Goal: Task Accomplishment & Management: Manage account settings

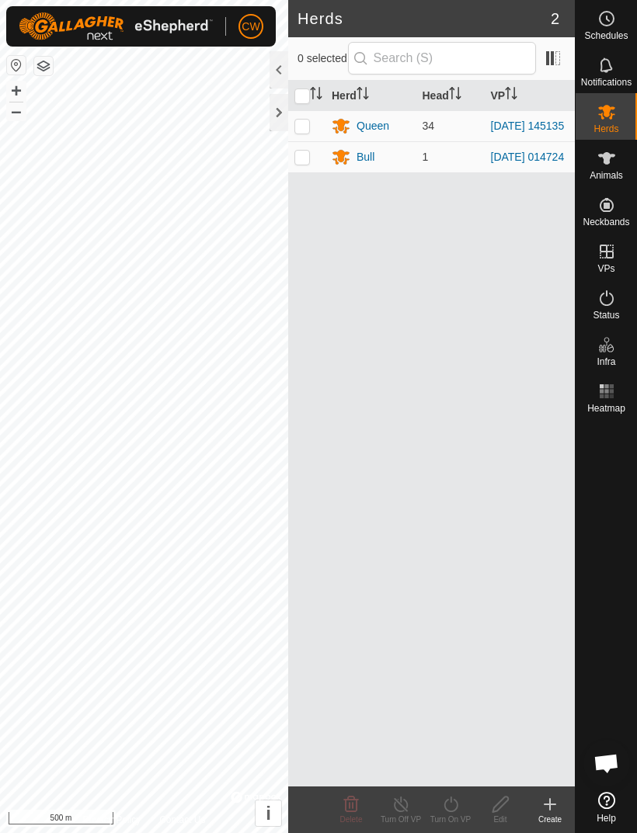
click at [304, 130] on p-checkbox at bounding box center [302, 126] width 16 height 12
checkbox input "true"
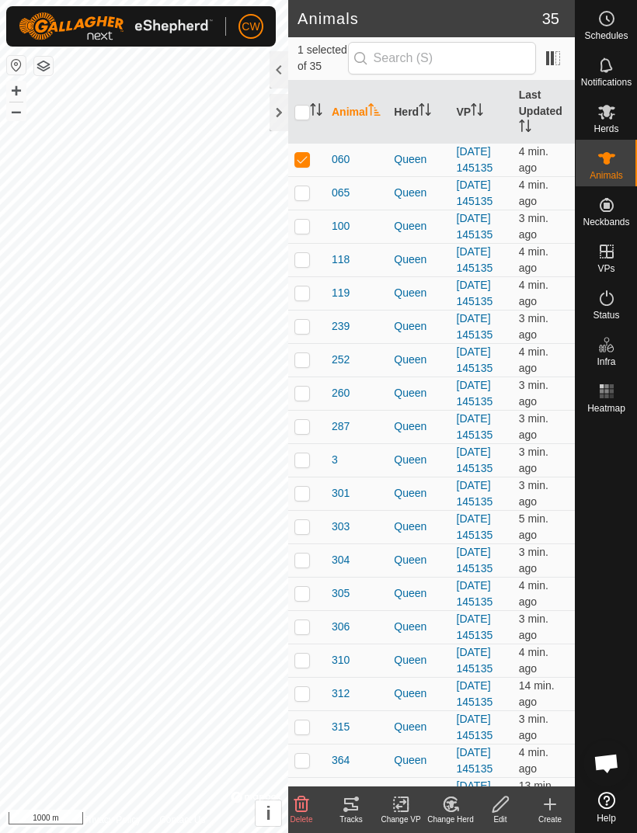
checkbox input "false"
click at [607, 117] on icon at bounding box center [606, 111] width 19 height 19
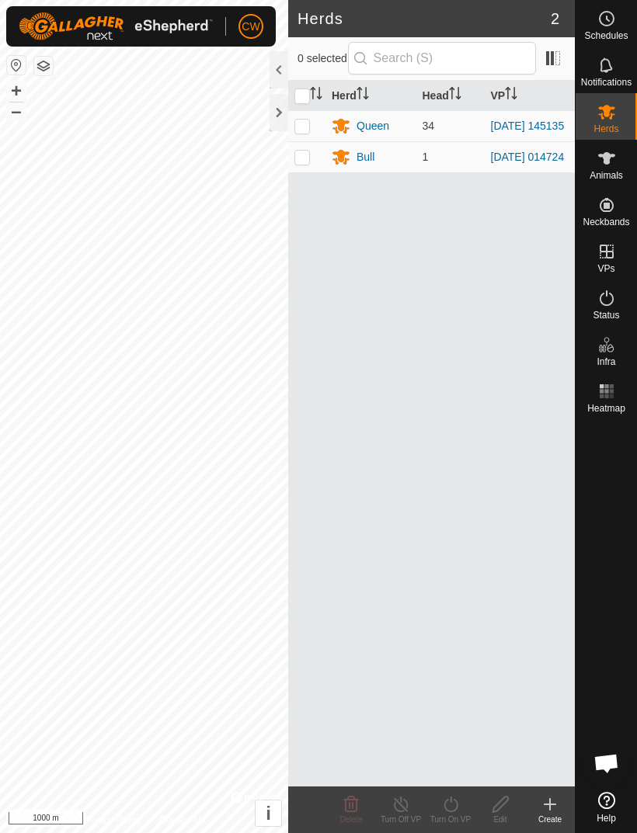
click at [311, 128] on td at bounding box center [306, 125] width 37 height 31
checkbox input "true"
click at [399, 803] on line at bounding box center [400, 805] width 12 height 12
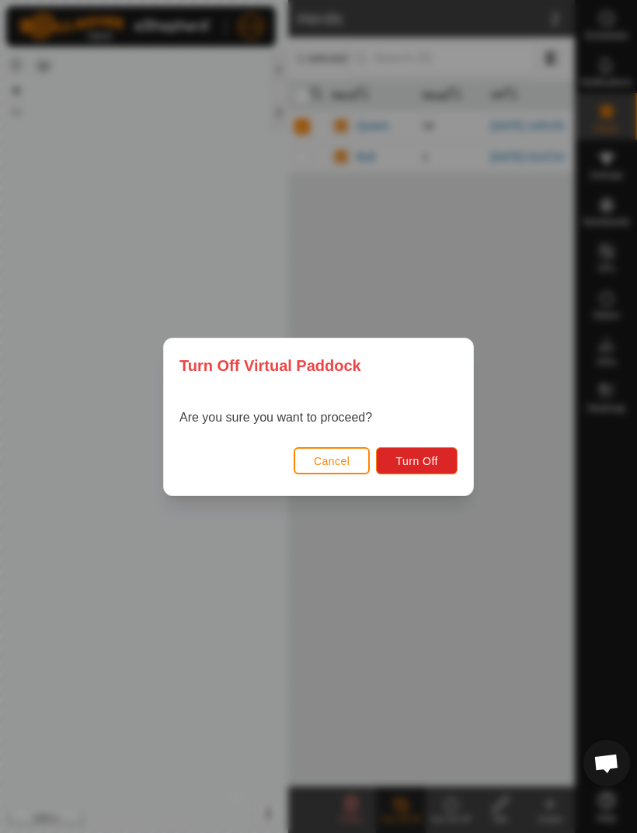
click at [339, 467] on span "Cancel" at bounding box center [332, 461] width 36 height 12
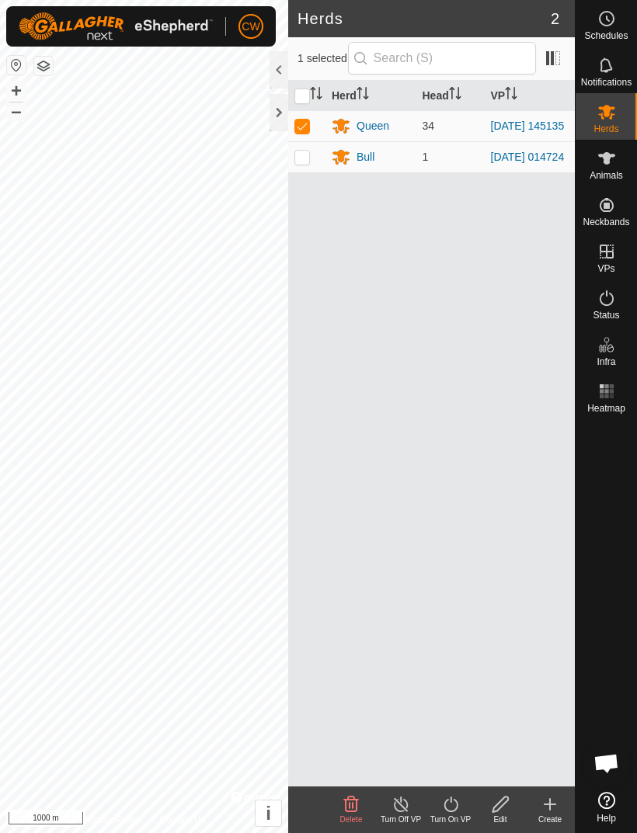
click at [460, 808] on icon at bounding box center [450, 804] width 19 height 19
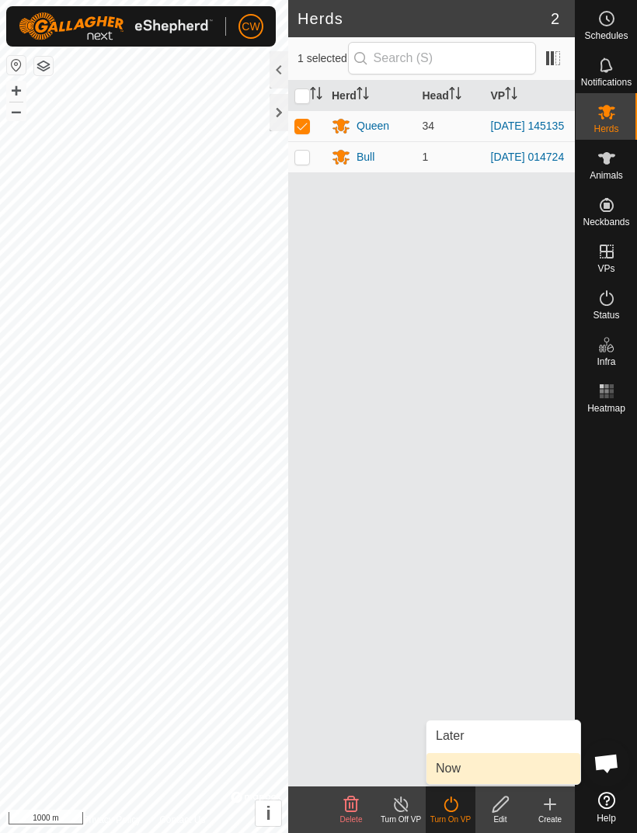
click at [467, 767] on link "Now" at bounding box center [503, 768] width 154 height 31
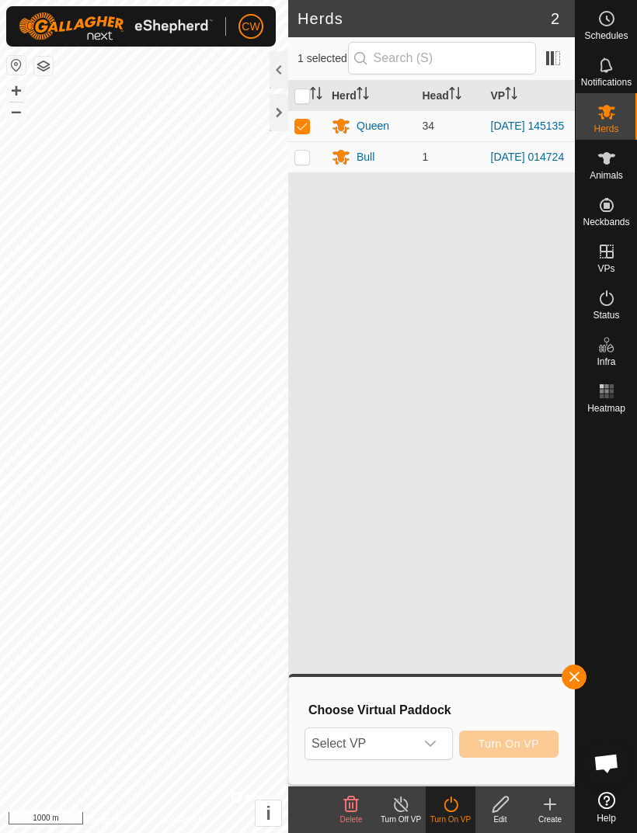
click at [435, 744] on icon "dropdown trigger" at bounding box center [430, 744] width 12 height 12
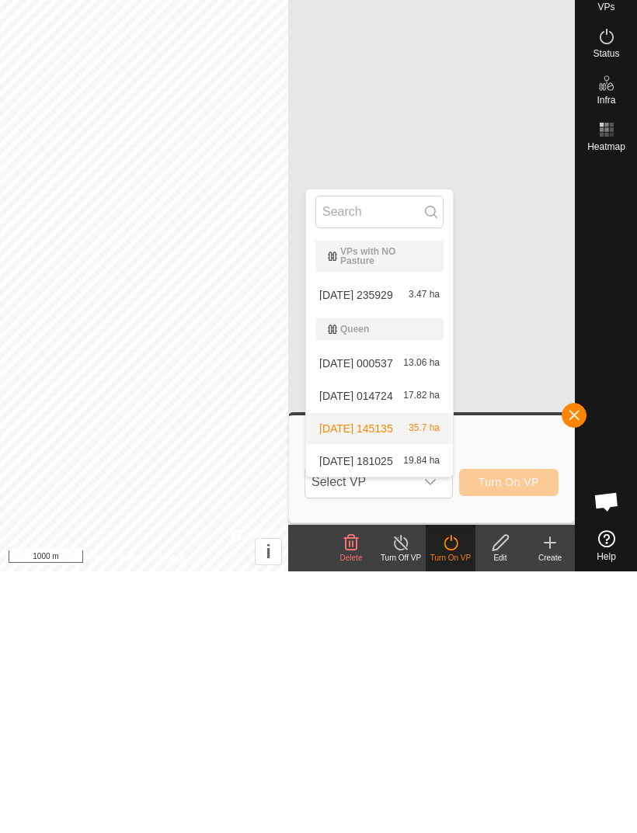
click at [393, 685] on span "[DATE] 145135" at bounding box center [356, 690] width 74 height 11
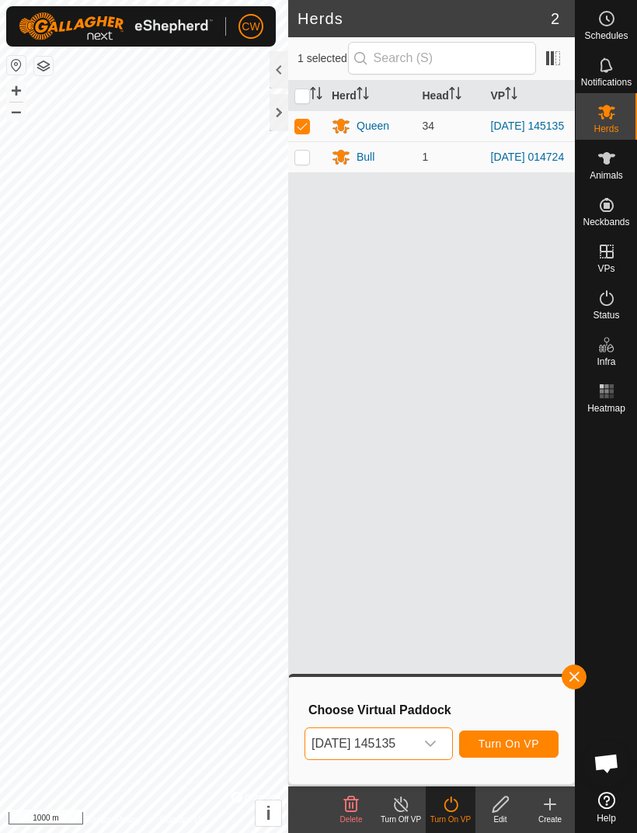
click at [552, 802] on icon at bounding box center [549, 804] width 19 height 19
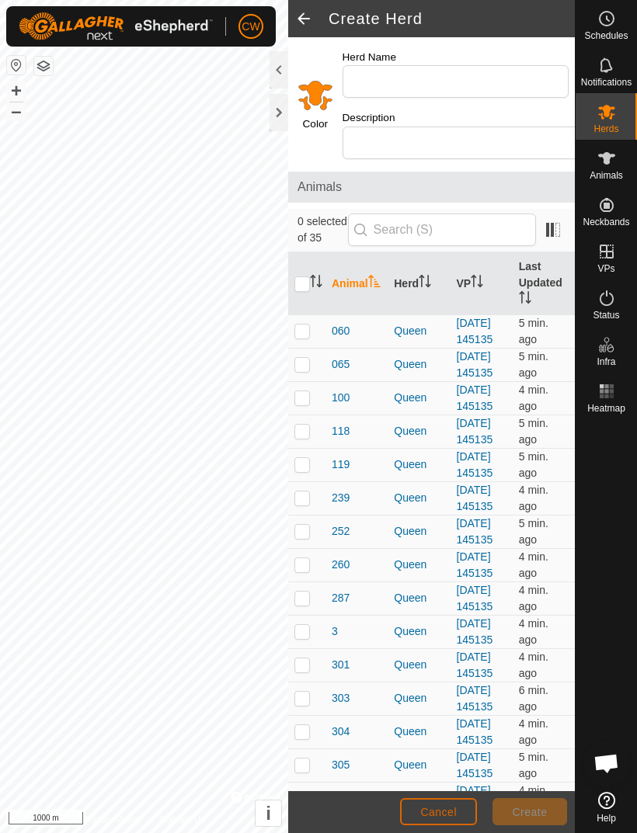
click at [445, 807] on span "Cancel" at bounding box center [438, 812] width 36 height 12
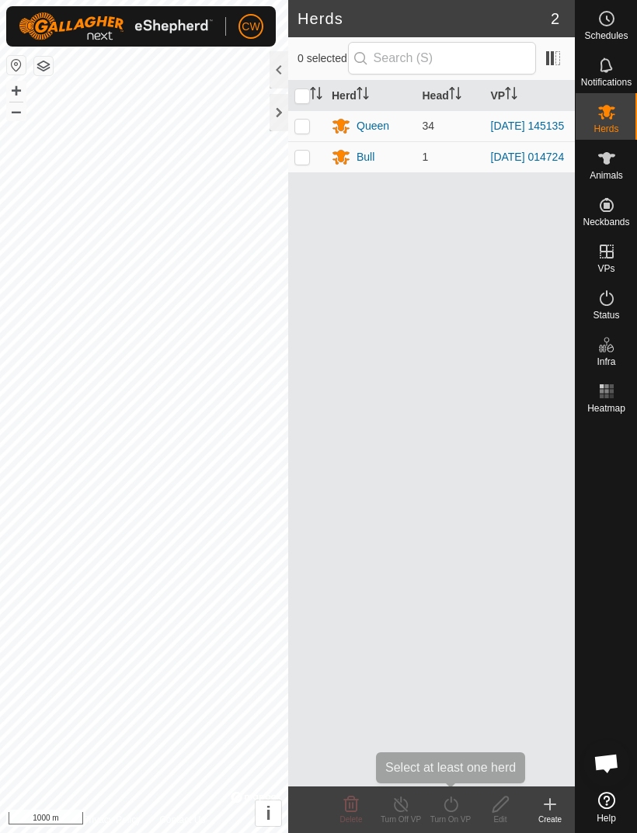
click at [460, 814] on div "Turn On VP" at bounding box center [450, 820] width 50 height 12
click at [456, 816] on div "Turn On VP" at bounding box center [450, 820] width 50 height 12
click at [357, 129] on div "Queen" at bounding box center [372, 126] width 33 height 16
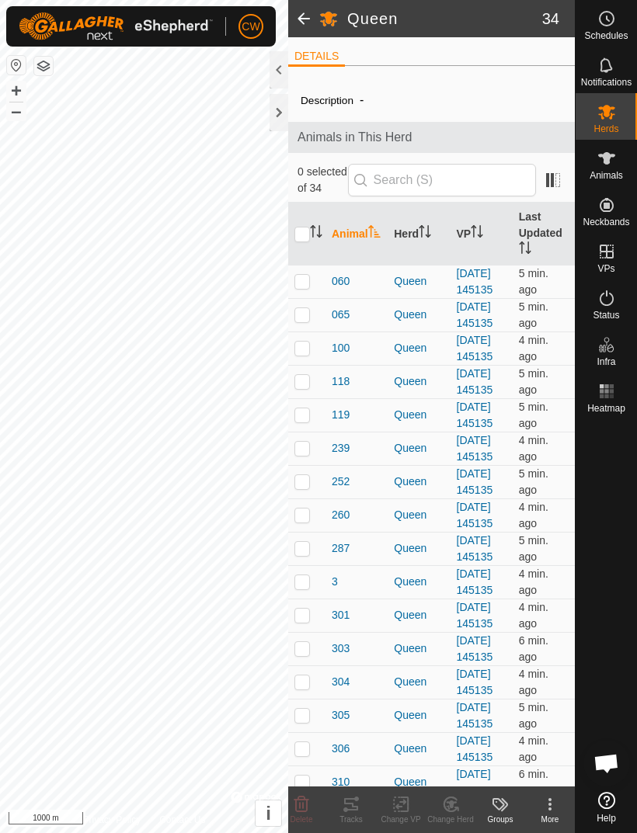
click at [557, 798] on icon at bounding box center [549, 804] width 19 height 19
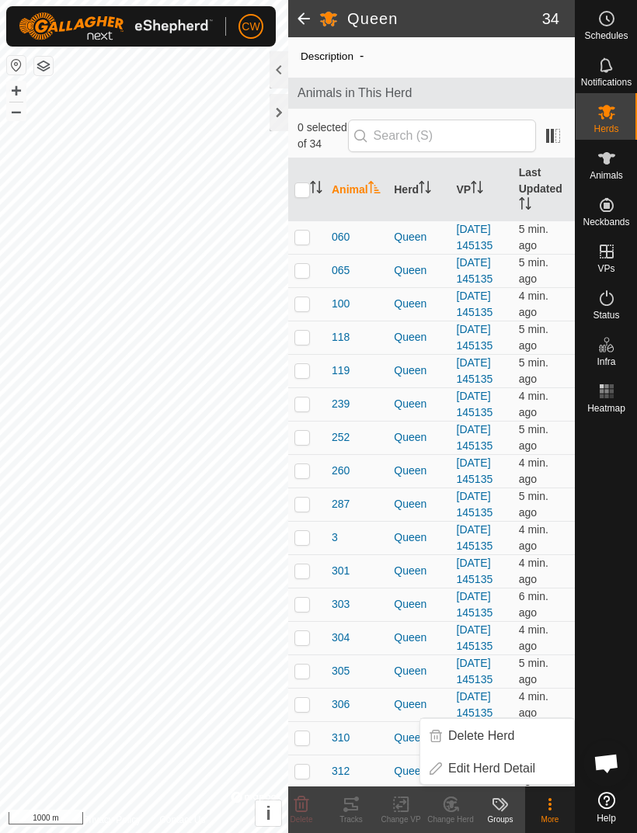
scroll to position [30, 0]
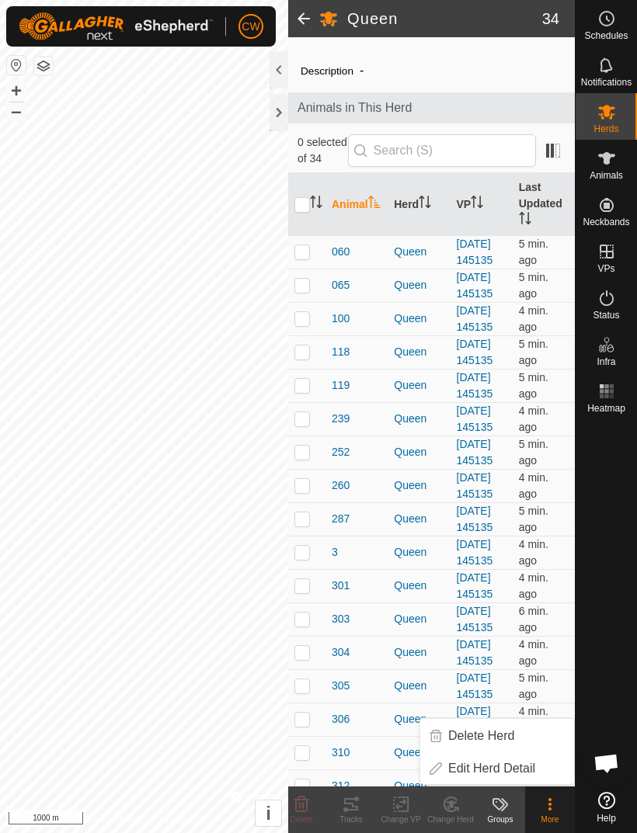
click at [544, 810] on icon at bounding box center [549, 804] width 19 height 19
click at [544, 805] on icon at bounding box center [549, 804] width 19 height 19
click at [546, 803] on icon at bounding box center [549, 804] width 19 height 19
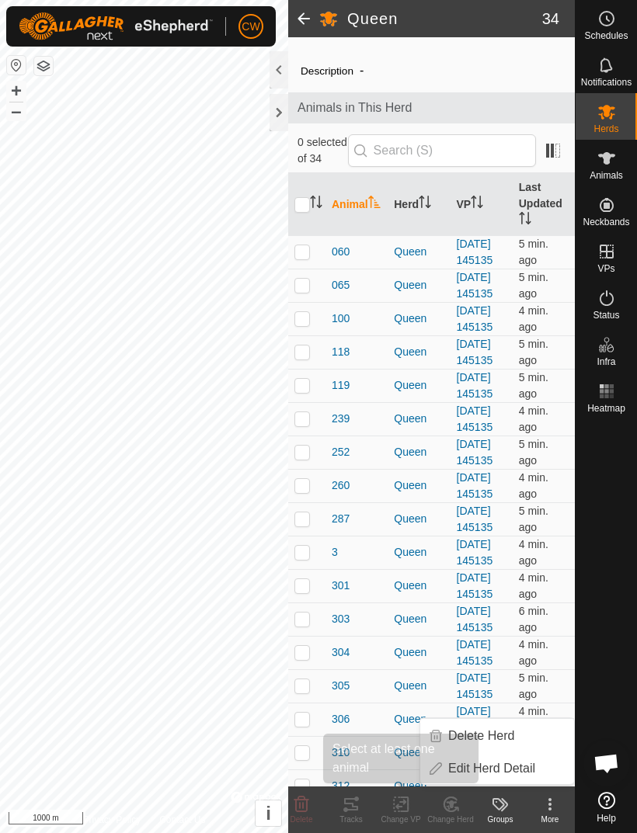
click at [408, 797] on icon at bounding box center [404, 804] width 7 height 14
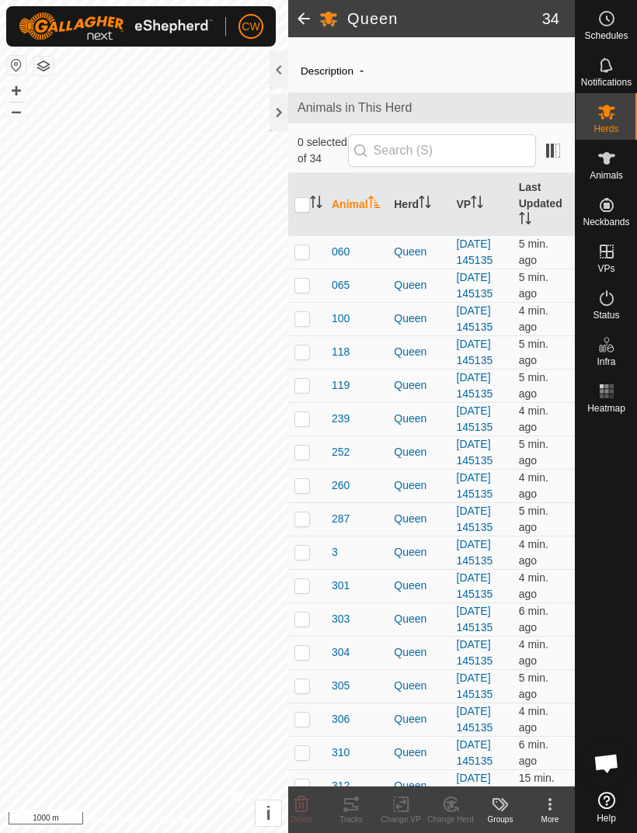
click at [416, 800] on change-vp-svg-icon at bounding box center [401, 804] width 50 height 19
click at [613, 124] on span "Herds" at bounding box center [605, 128] width 25 height 9
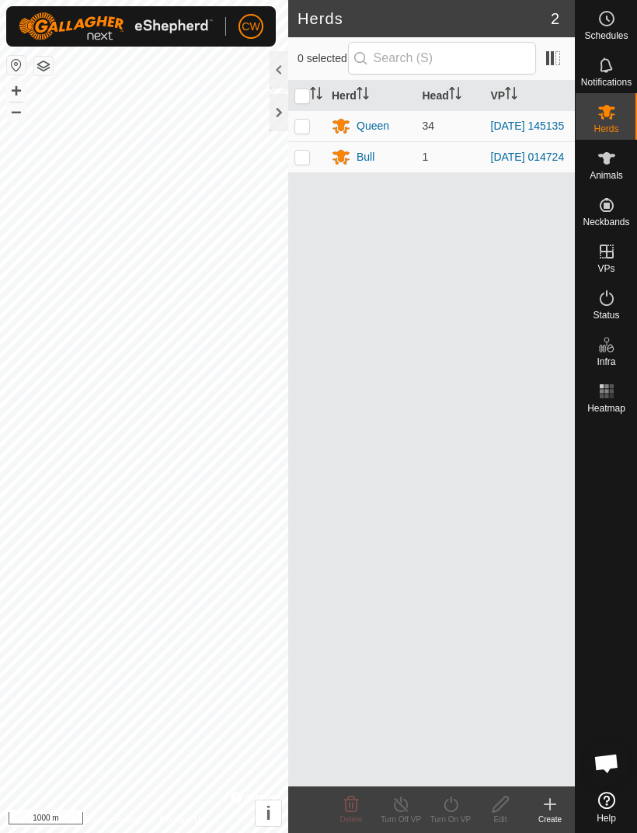
click at [373, 126] on div "Queen" at bounding box center [372, 126] width 33 height 16
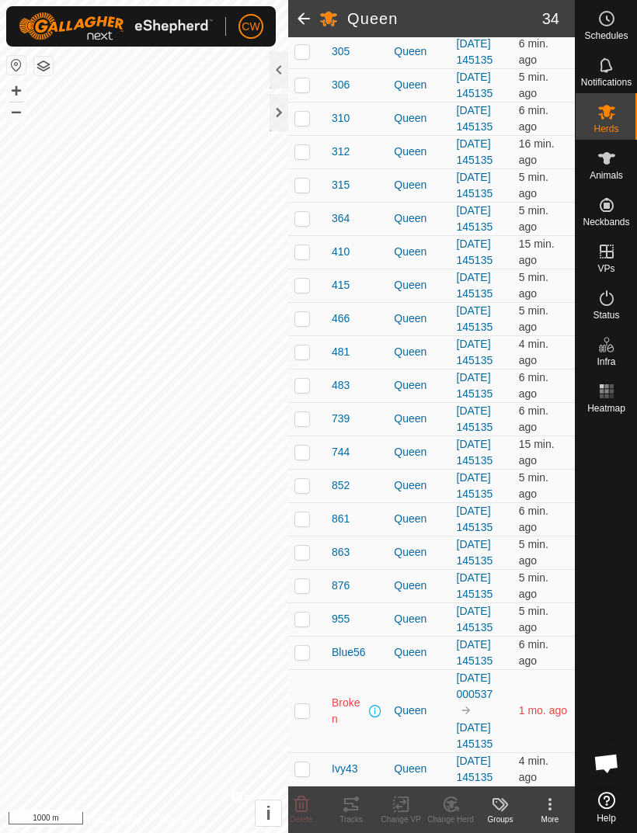
scroll to position [1219, 0]
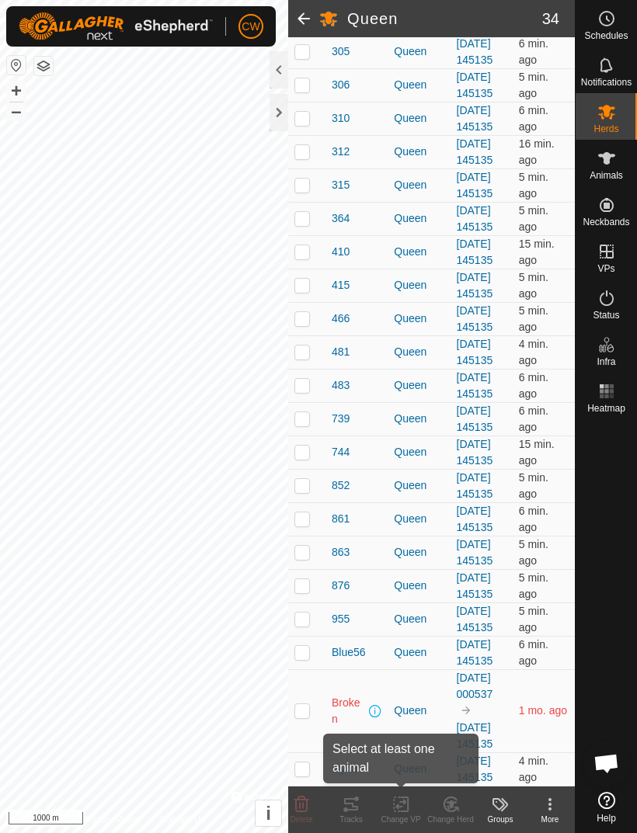
click at [410, 805] on icon at bounding box center [400, 804] width 19 height 19
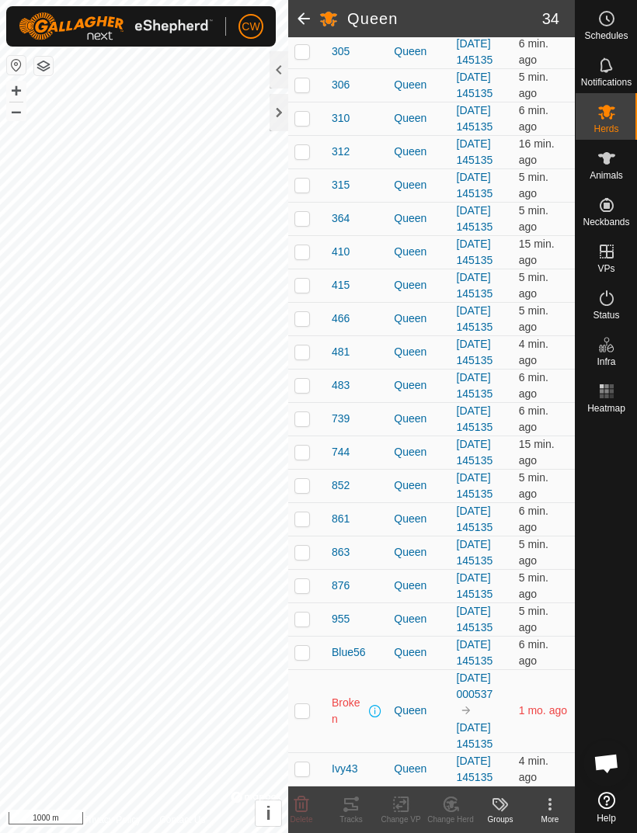
click at [401, 806] on icon at bounding box center [400, 804] width 11 height 10
click at [610, 117] on icon at bounding box center [606, 112] width 17 height 15
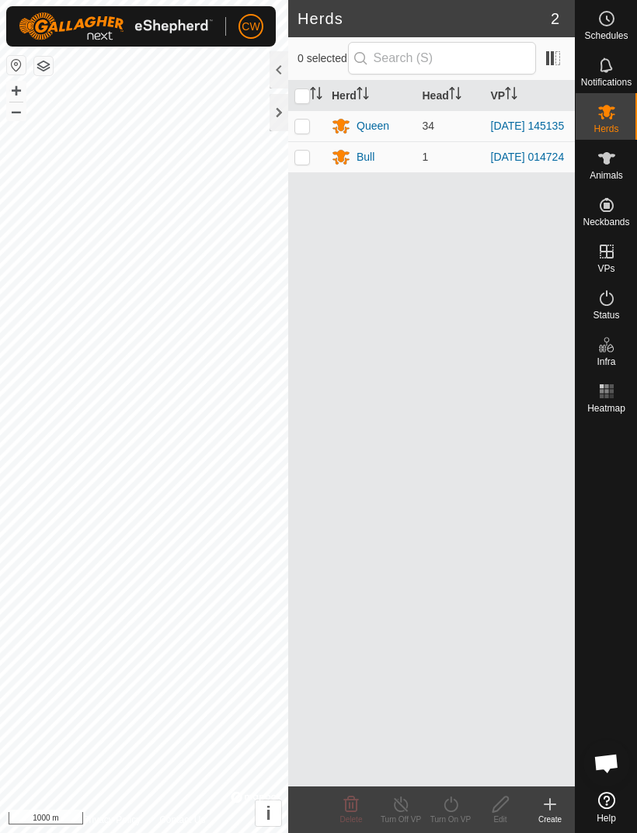
click at [420, 129] on td "34" at bounding box center [450, 125] width 68 height 31
click at [307, 134] on td at bounding box center [306, 125] width 37 height 31
checkbox input "true"
click at [550, 804] on icon at bounding box center [549, 804] width 11 height 0
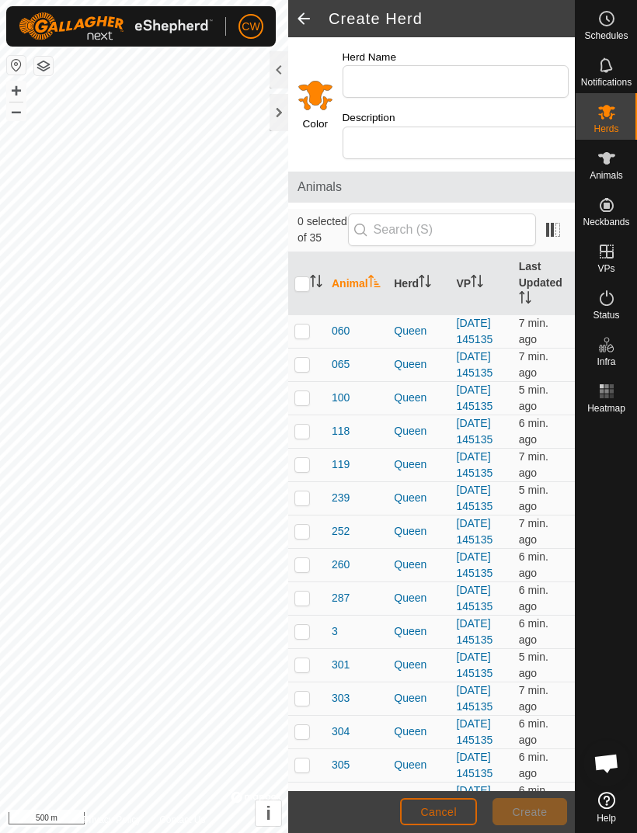
click at [448, 802] on button "Cancel" at bounding box center [438, 811] width 77 height 27
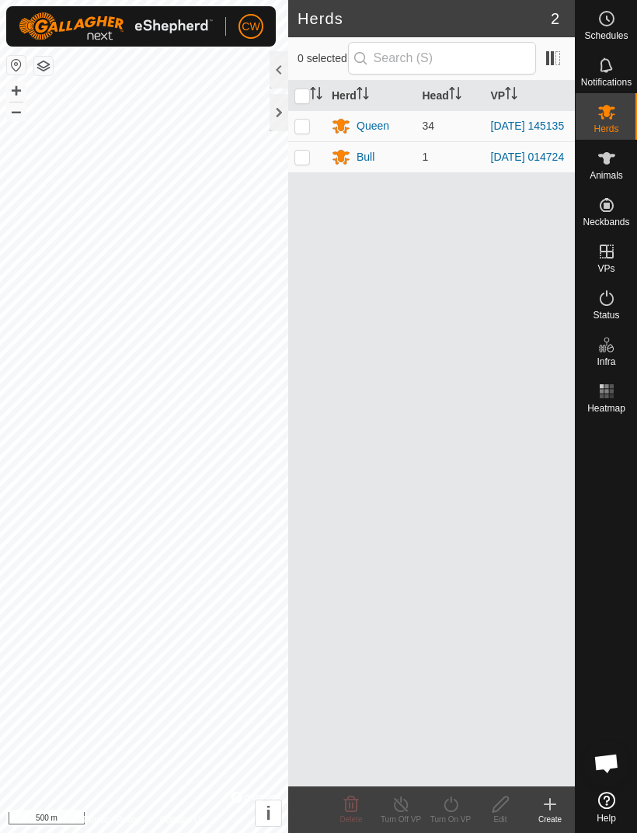
click at [321, 126] on td at bounding box center [306, 125] width 37 height 31
checkbox input "true"
click at [509, 803] on icon at bounding box center [500, 804] width 19 height 19
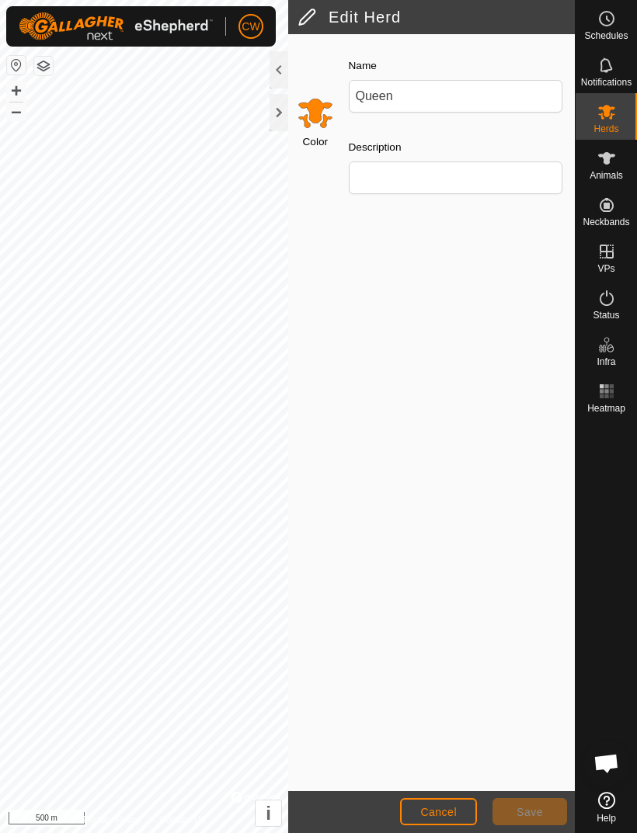
click at [446, 808] on span "Cancel" at bounding box center [438, 812] width 36 height 12
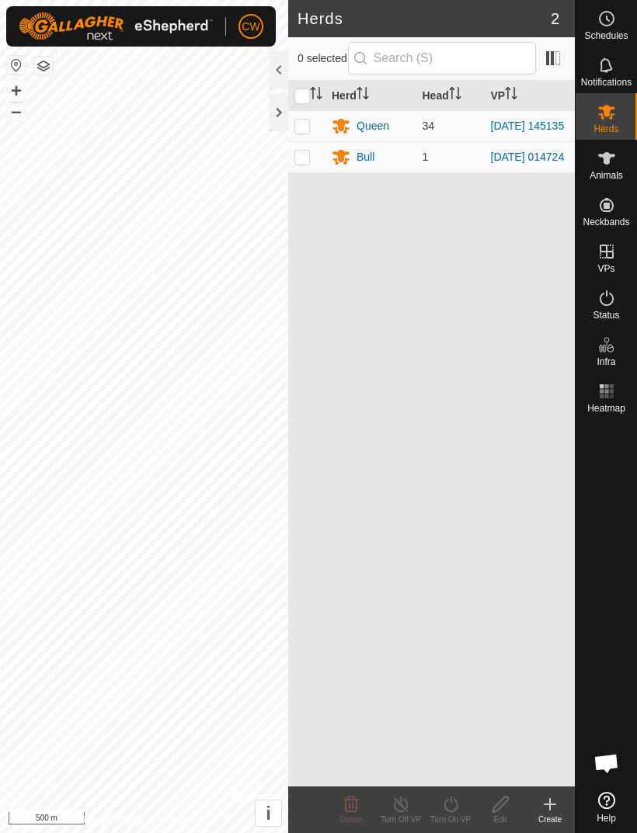
click at [553, 801] on icon at bounding box center [549, 804] width 19 height 19
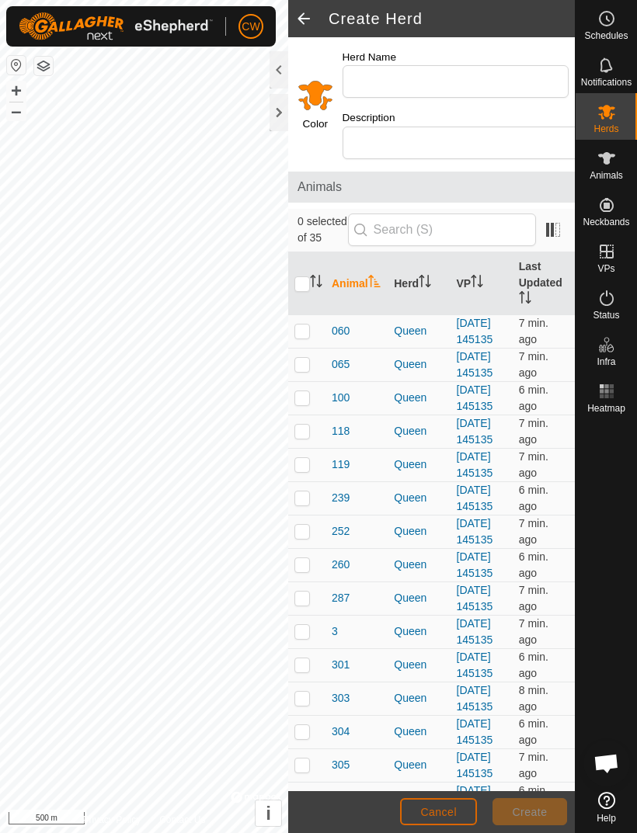
click at [453, 807] on span "Cancel" at bounding box center [438, 812] width 36 height 12
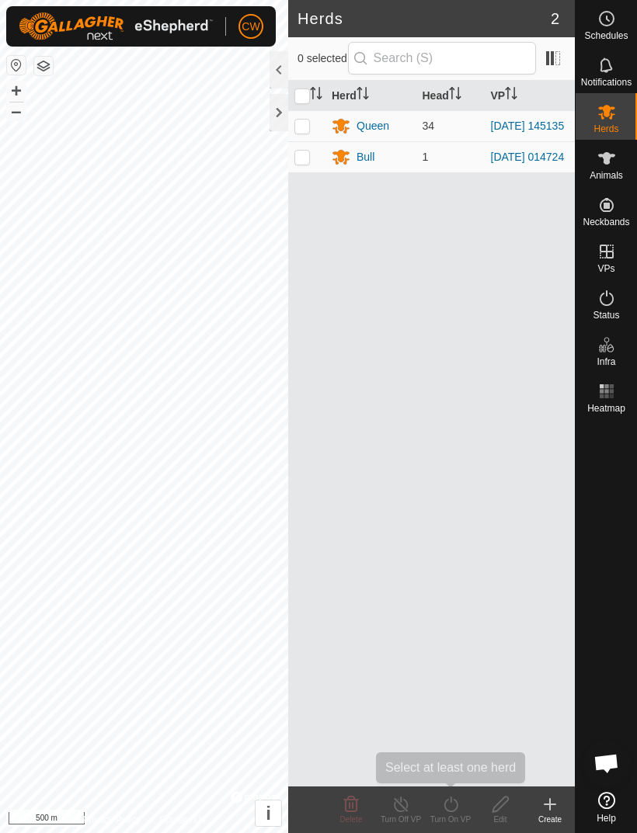
click at [459, 804] on icon at bounding box center [450, 804] width 19 height 19
click at [460, 815] on div "Turn On VP" at bounding box center [450, 820] width 50 height 12
click at [457, 795] on icon at bounding box center [450, 804] width 19 height 19
click at [401, 128] on div "Queen" at bounding box center [371, 125] width 78 height 19
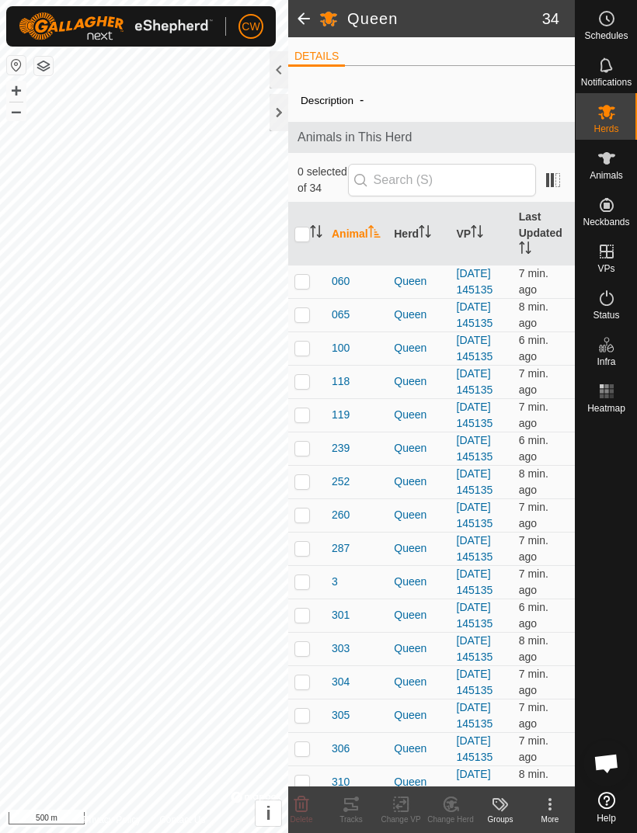
click at [308, 235] on input "checkbox" at bounding box center [302, 235] width 16 height 16
checkbox input "true"
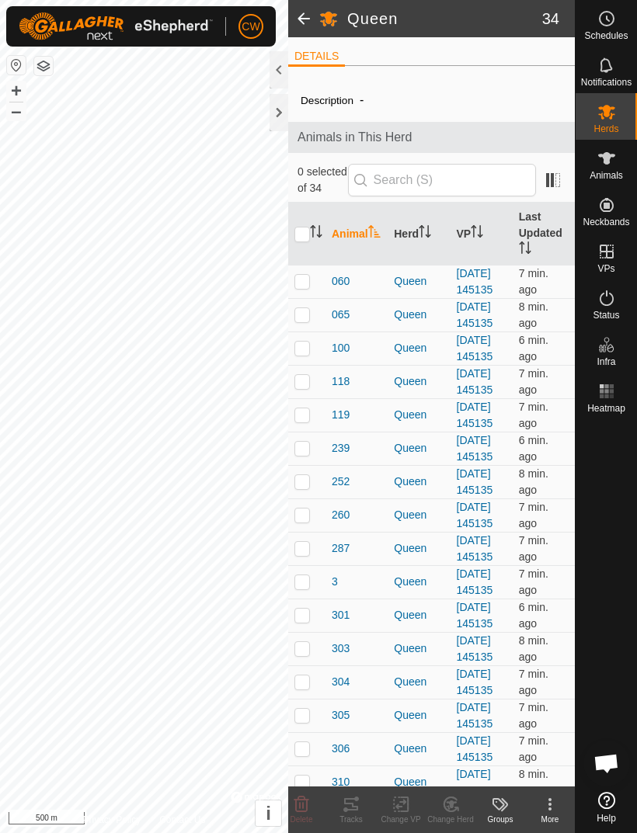
checkbox input "true"
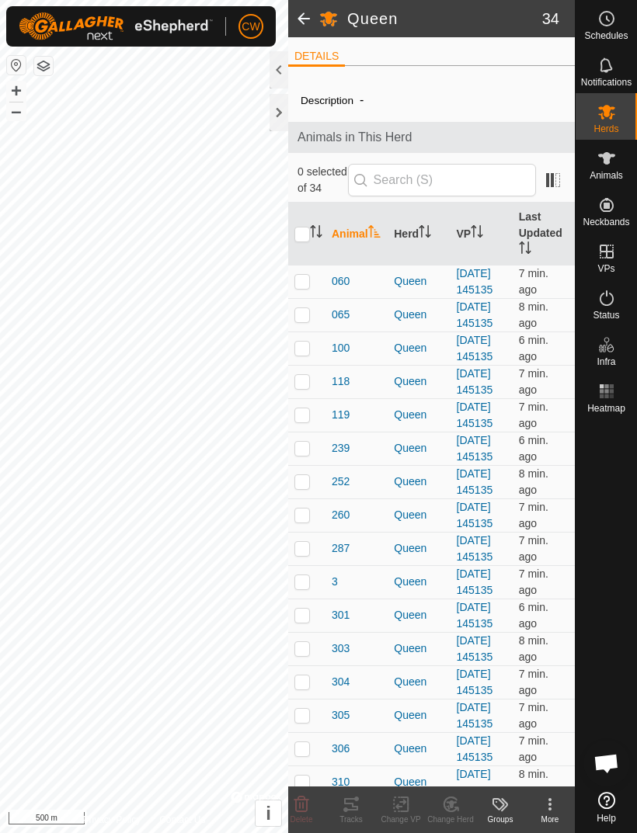
checkbox input "true"
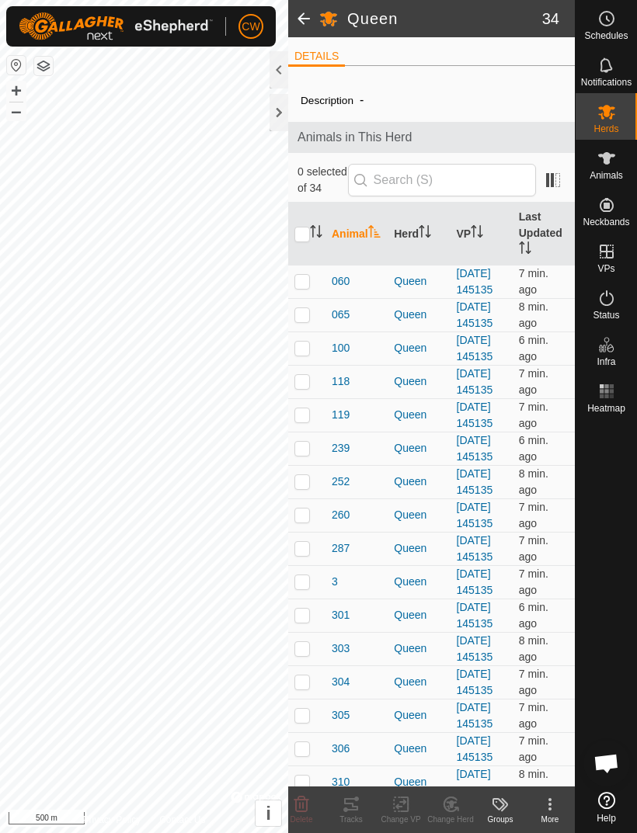
checkbox input "true"
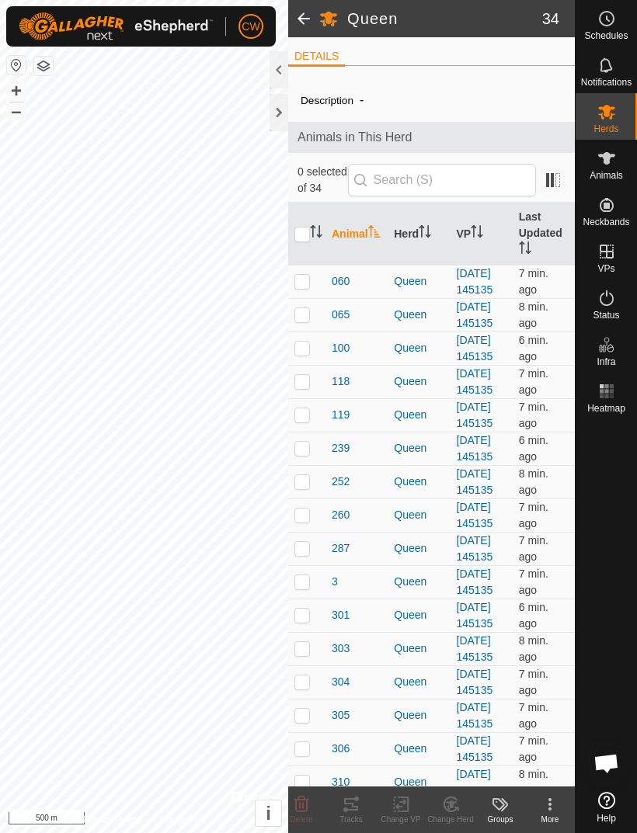
checkbox input "true"
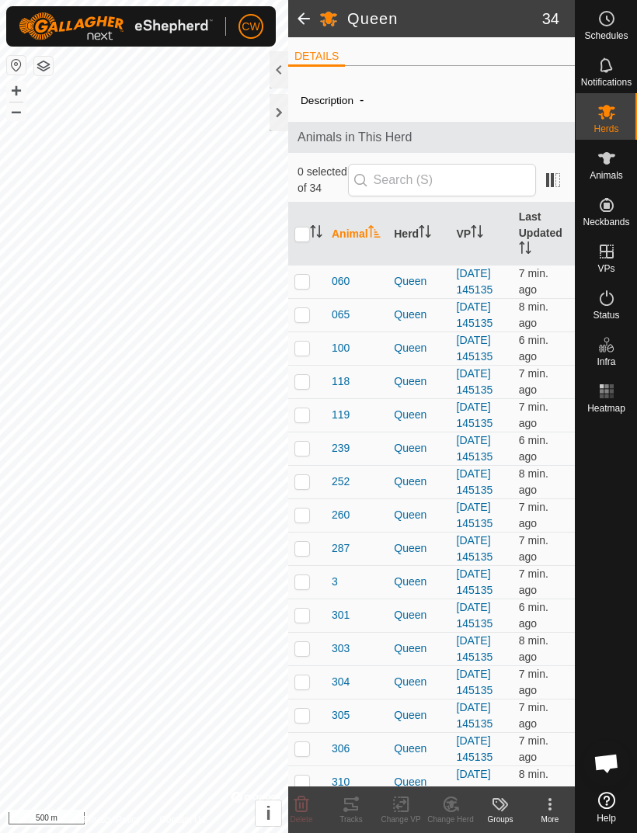
checkbox input "true"
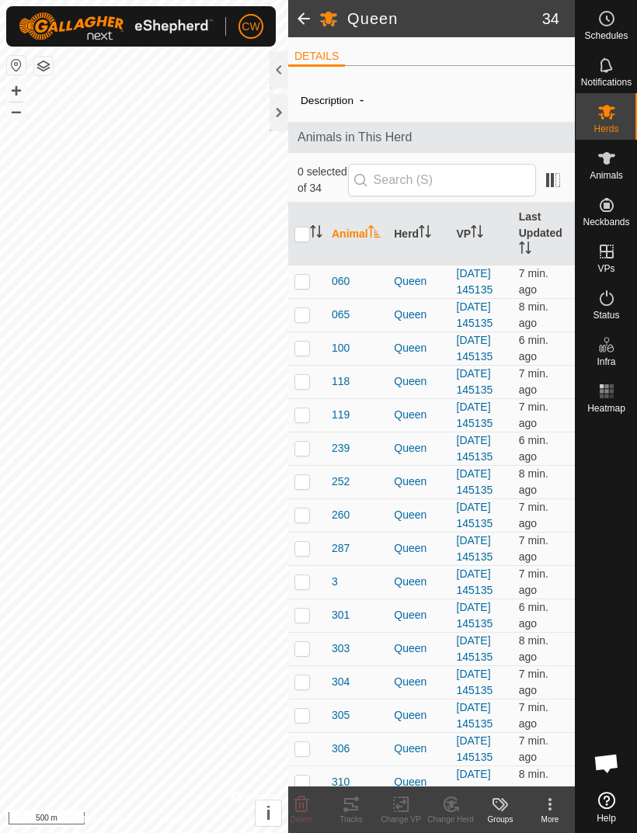
checkbox input "true"
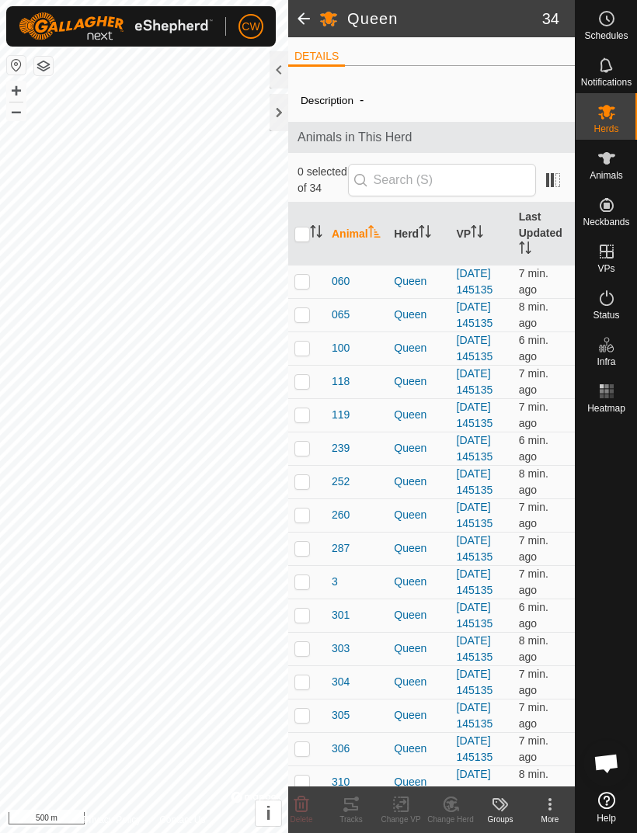
checkbox input "true"
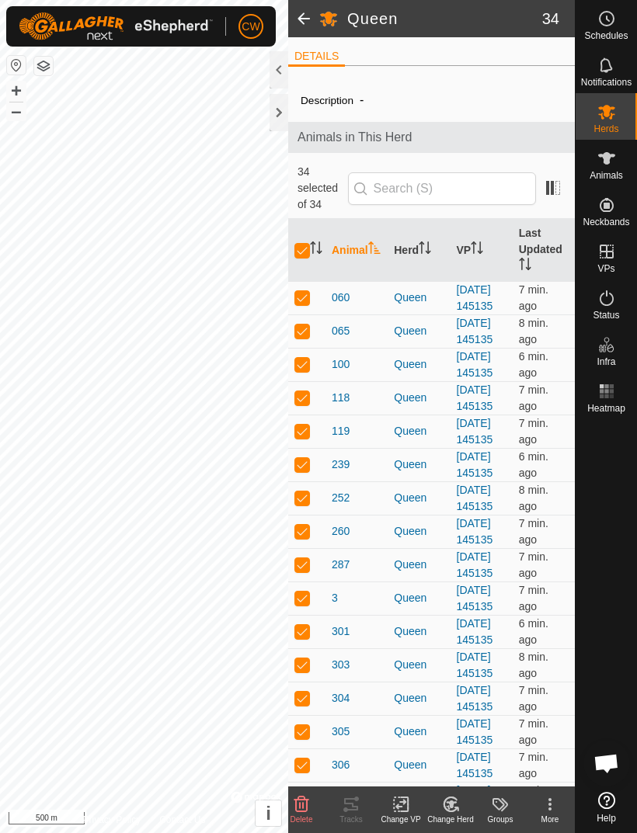
click at [409, 804] on icon at bounding box center [400, 804] width 19 height 19
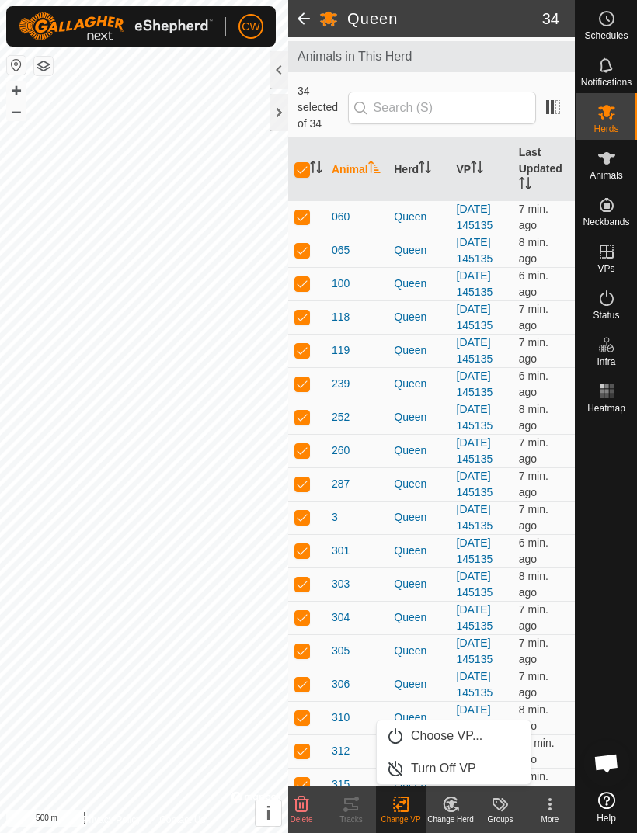
scroll to position [80, 0]
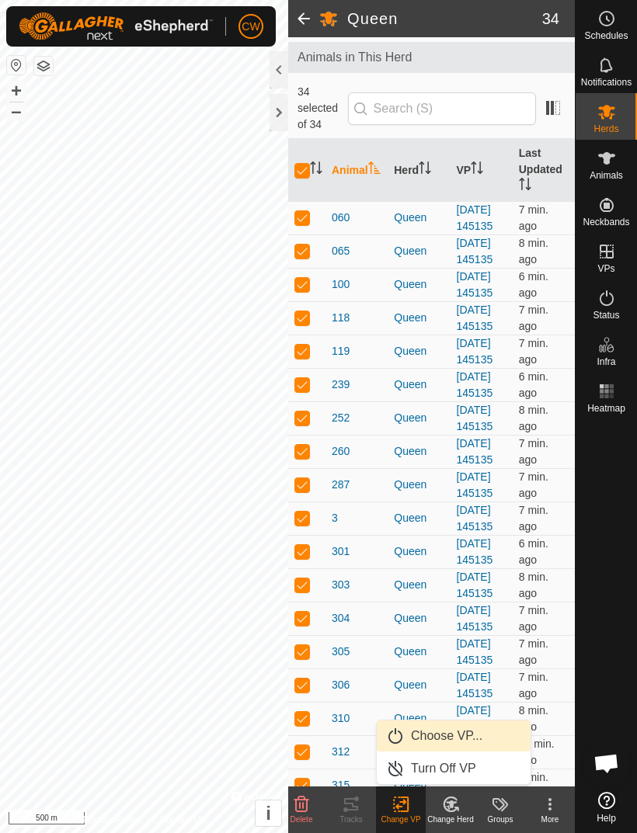
click at [446, 735] on span "Choose VP..." at bounding box center [446, 736] width 71 height 19
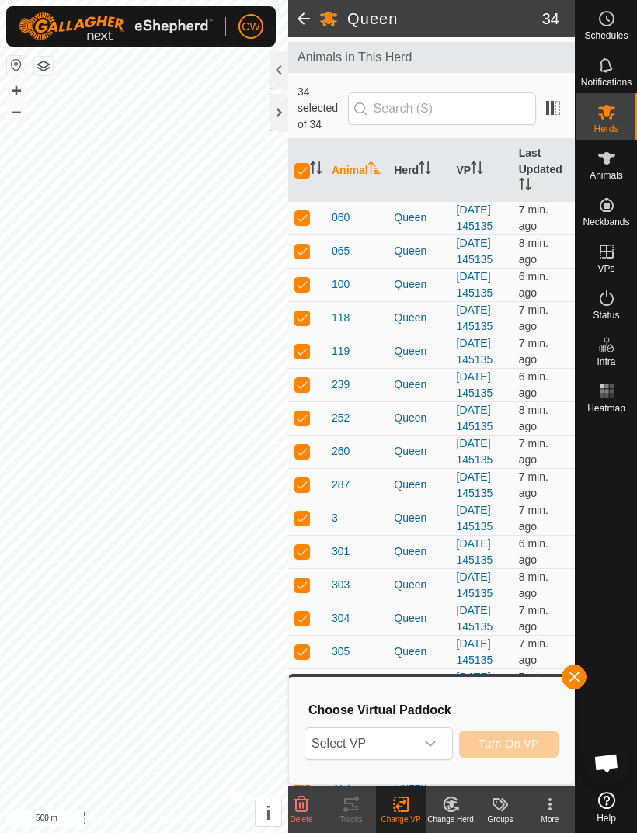
click at [439, 741] on div "dropdown trigger" at bounding box center [430, 743] width 31 height 31
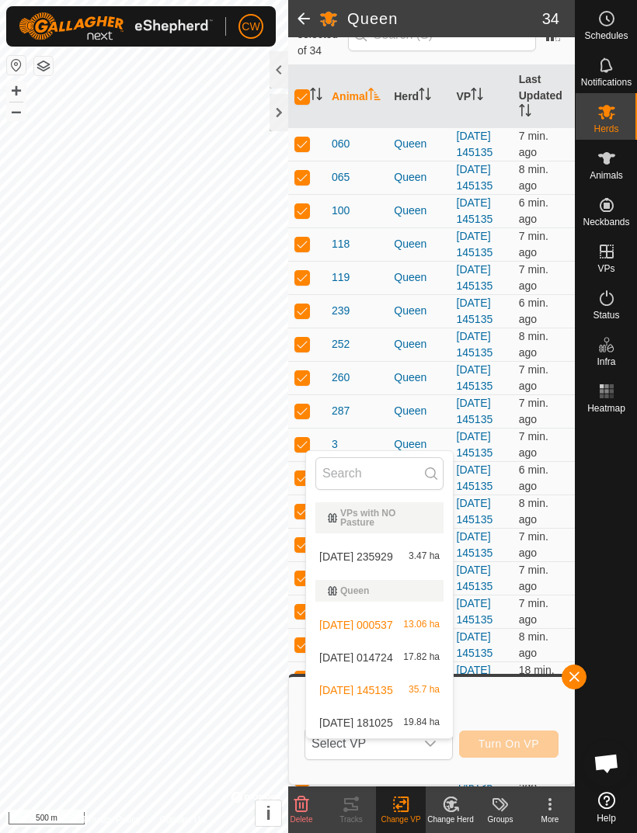
scroll to position [144, 0]
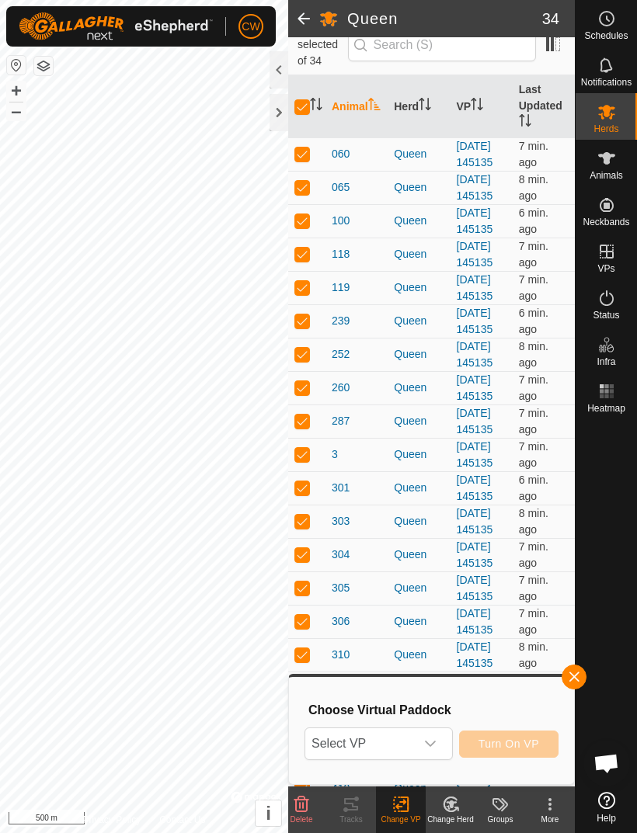
click at [437, 741] on div "dropdown trigger" at bounding box center [430, 743] width 31 height 31
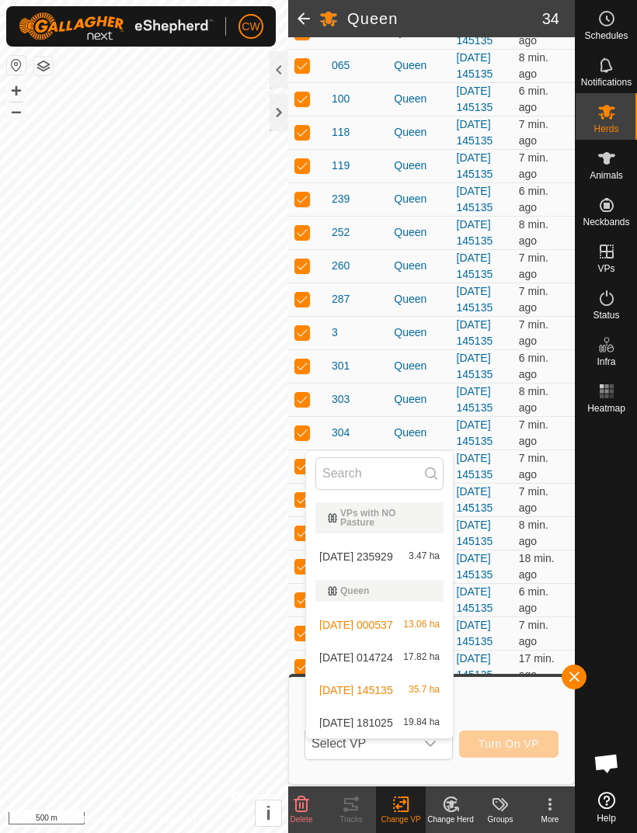
scroll to position [260, 0]
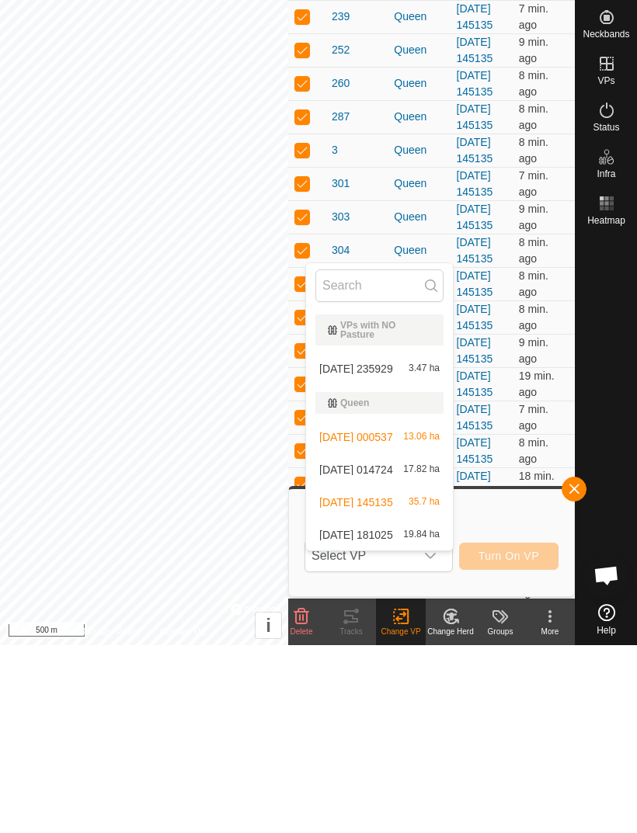
click at [431, 681] on div "2025-08-03 145135 35.7 ha" at bounding box center [379, 690] width 128 height 19
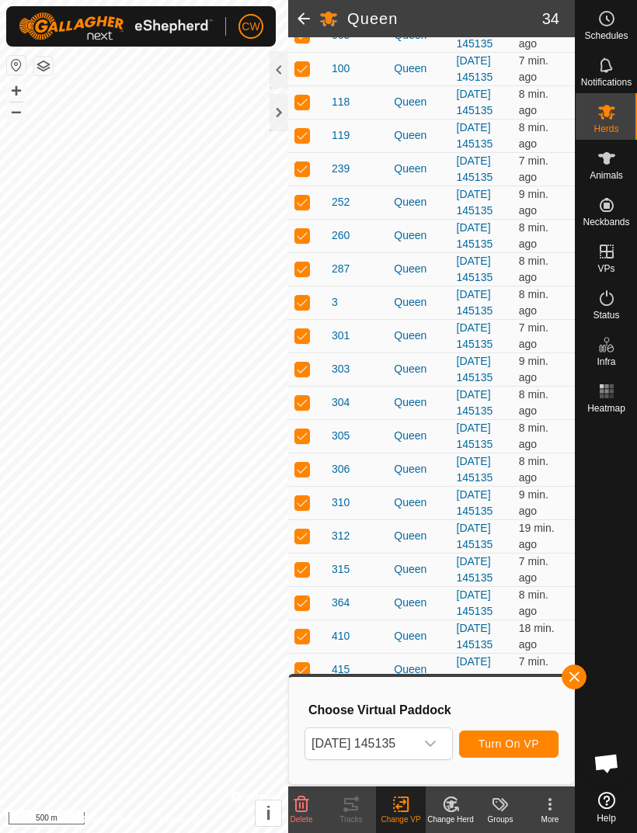
scroll to position [267, 0]
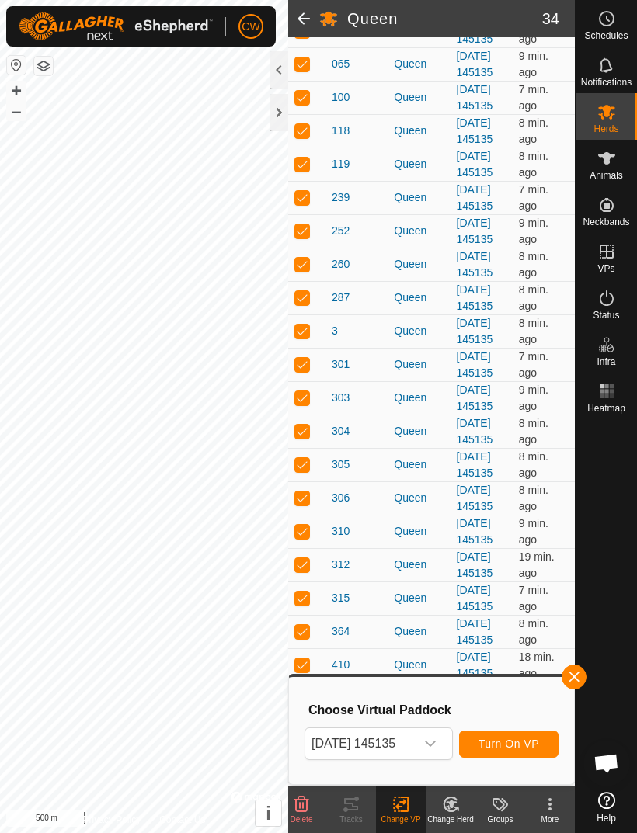
click at [573, 675] on span "button" at bounding box center [574, 677] width 12 height 12
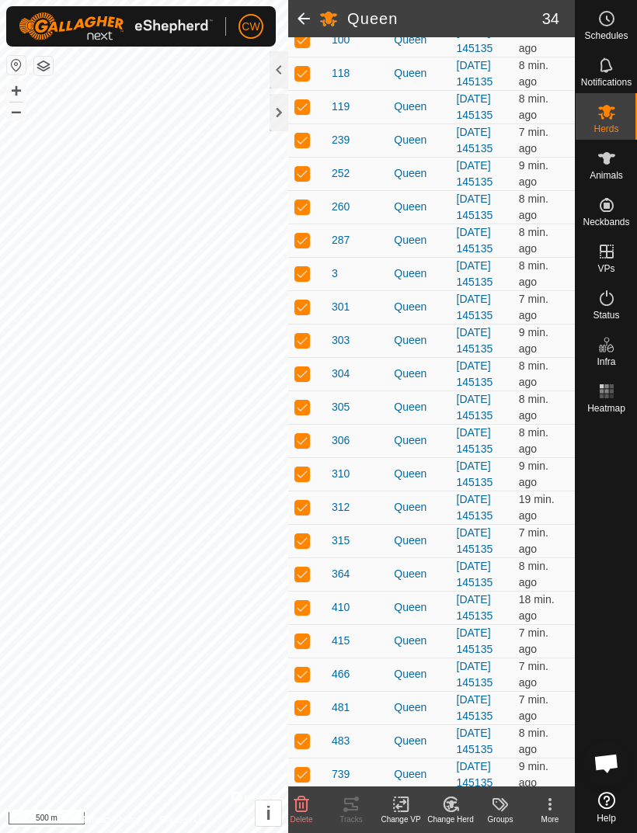
scroll to position [324, 0]
click at [556, 810] on icon at bounding box center [549, 804] width 19 height 19
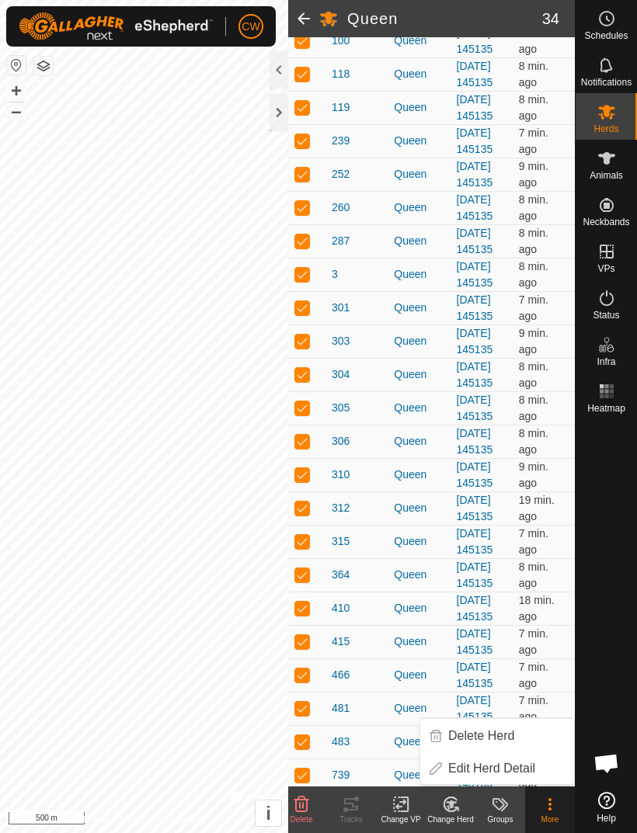
click at [553, 807] on icon at bounding box center [549, 804] width 19 height 19
click at [304, 25] on span at bounding box center [303, 18] width 31 height 37
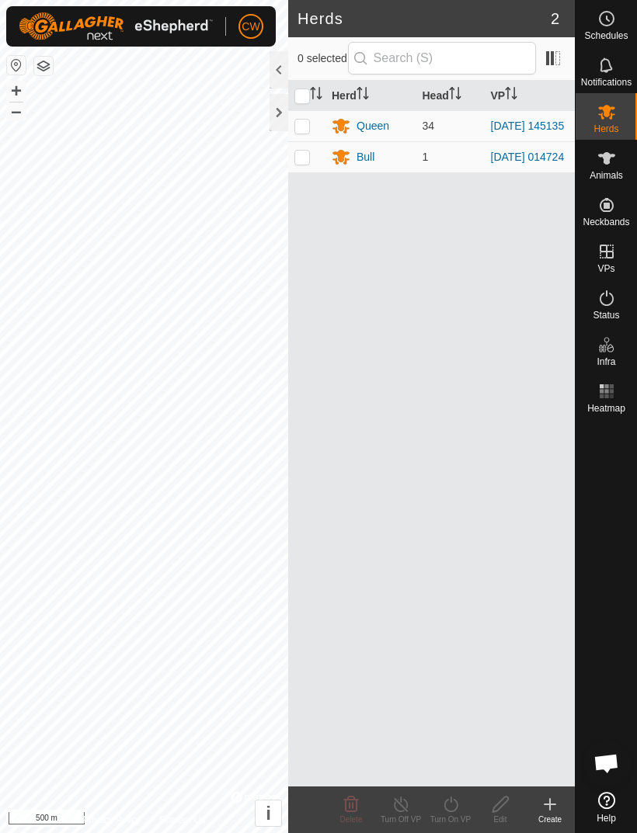
click at [374, 129] on div "Queen" at bounding box center [372, 126] width 33 height 16
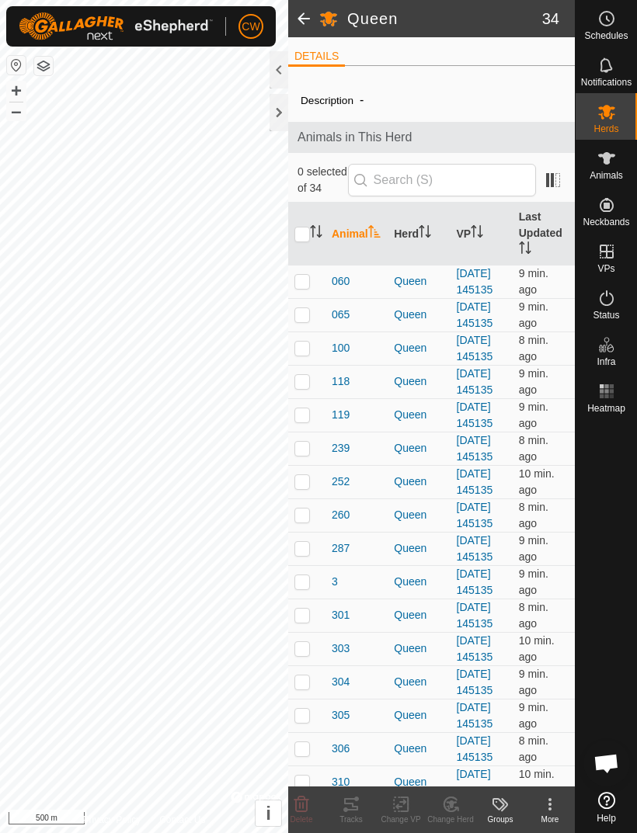
click at [609, 802] on icon at bounding box center [606, 800] width 17 height 17
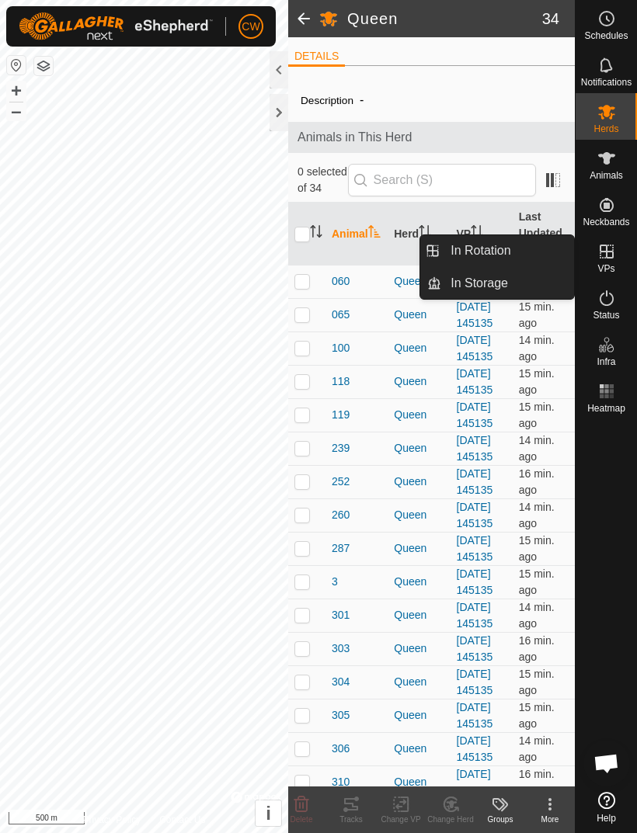
click at [512, 257] on link "In Rotation" at bounding box center [507, 250] width 133 height 31
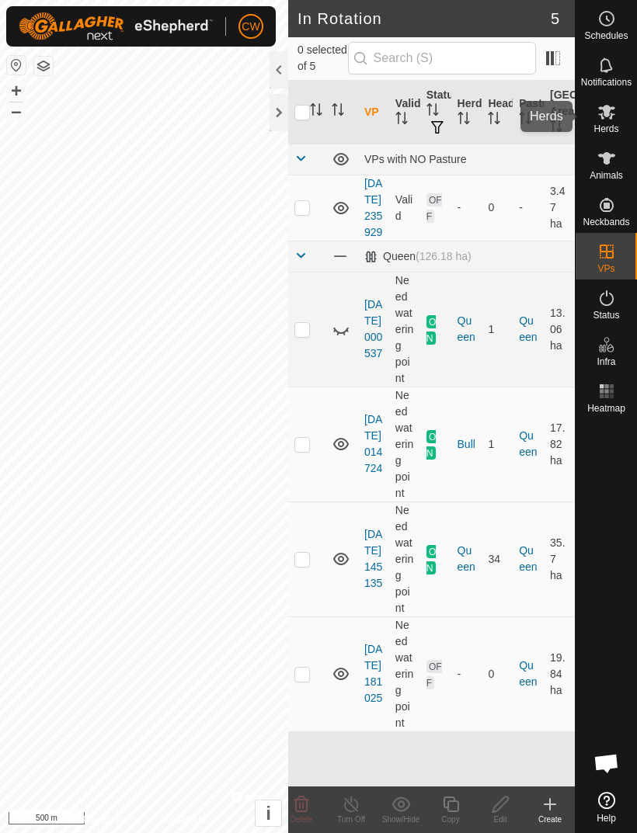
click at [605, 125] on span "Herds" at bounding box center [605, 128] width 25 height 9
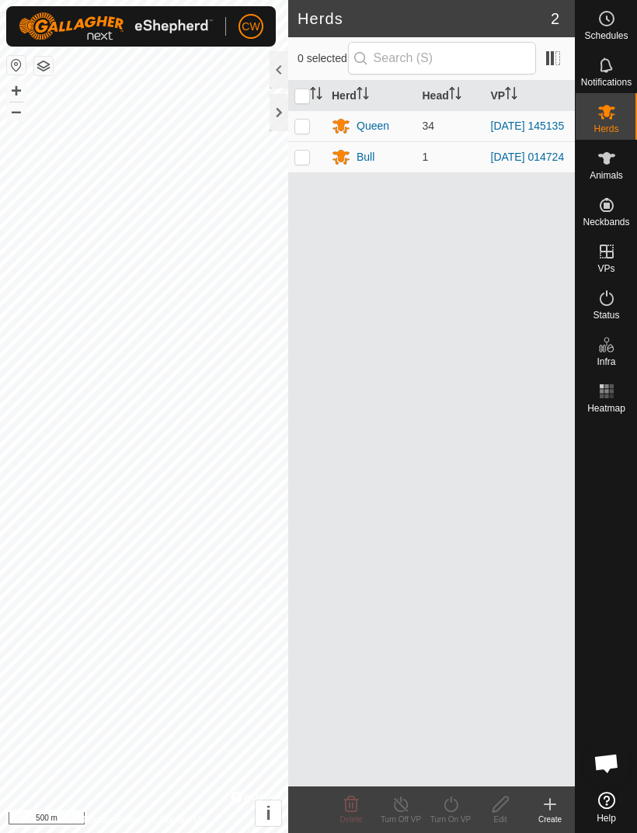
click at [382, 128] on div "Queen" at bounding box center [372, 126] width 33 height 16
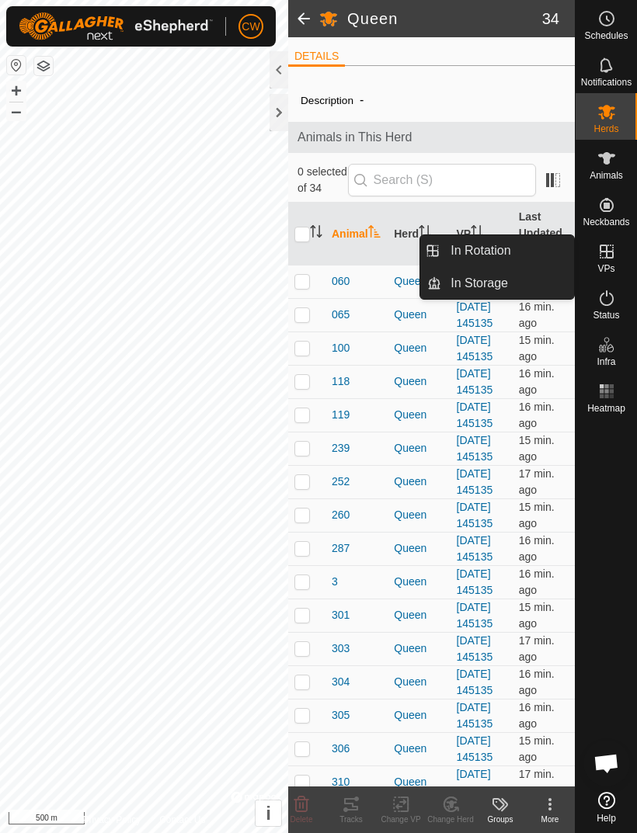
click at [498, 259] on span "In Rotation" at bounding box center [480, 250] width 60 height 19
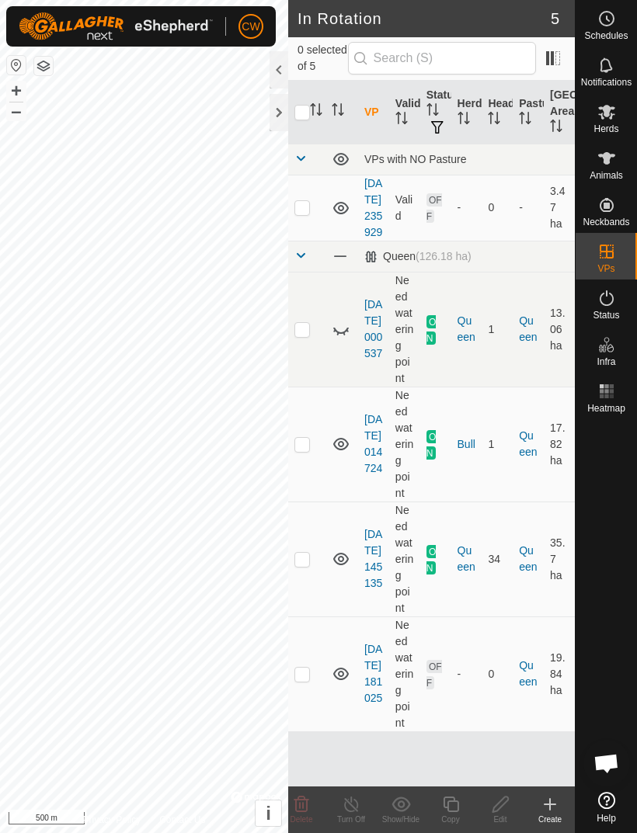
click at [309, 565] on p-checkbox at bounding box center [302, 559] width 16 height 12
checkbox input "true"
click at [455, 800] on icon at bounding box center [451, 805] width 16 height 16
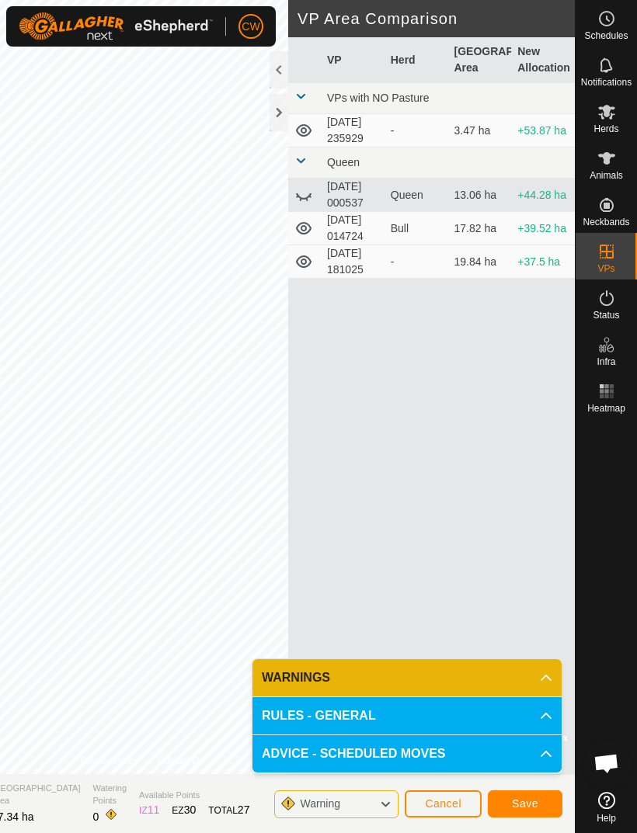
click at [528, 798] on span "Save" at bounding box center [525, 803] width 26 height 12
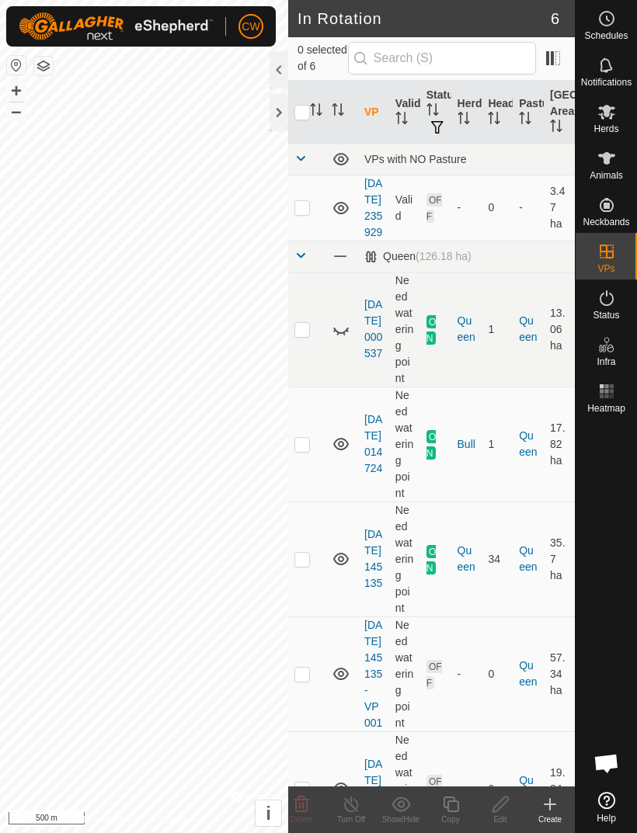
click at [309, 680] on p-checkbox at bounding box center [302, 674] width 16 height 12
click at [485, 675] on td "0" at bounding box center [496, 673] width 31 height 115
click at [311, 728] on td at bounding box center [306, 673] width 37 height 115
checkbox input "false"
click at [609, 125] on span "Herds" at bounding box center [605, 128] width 25 height 9
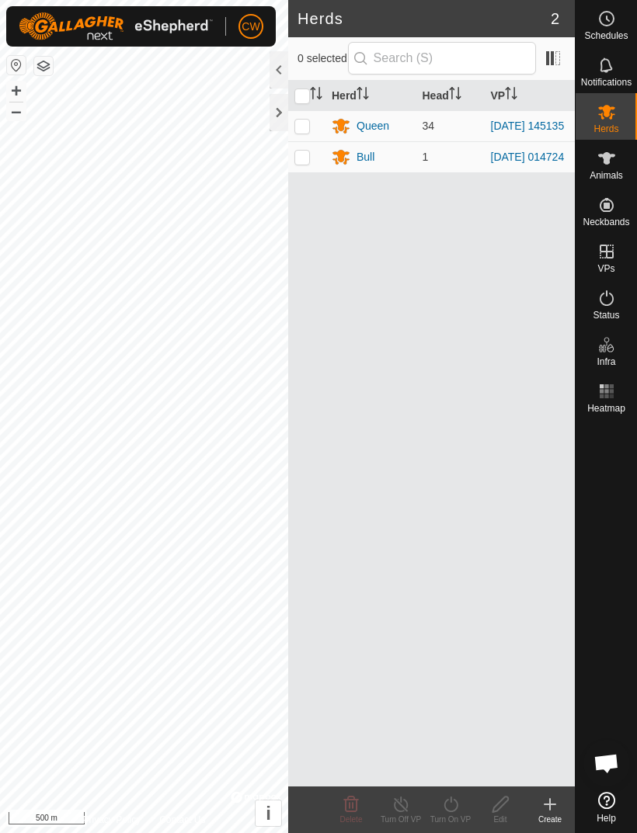
click at [392, 131] on div "Queen" at bounding box center [371, 125] width 78 height 19
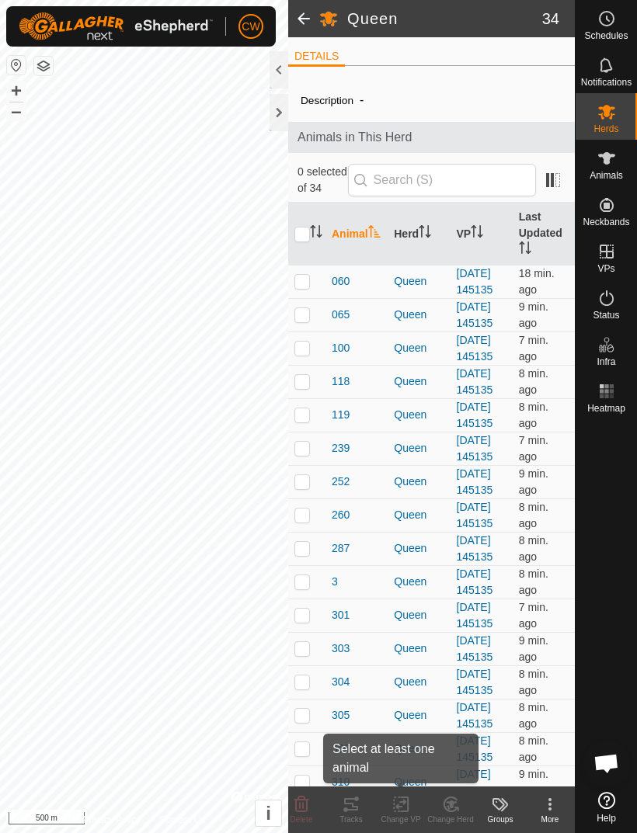
click at [406, 802] on icon at bounding box center [400, 804] width 11 height 10
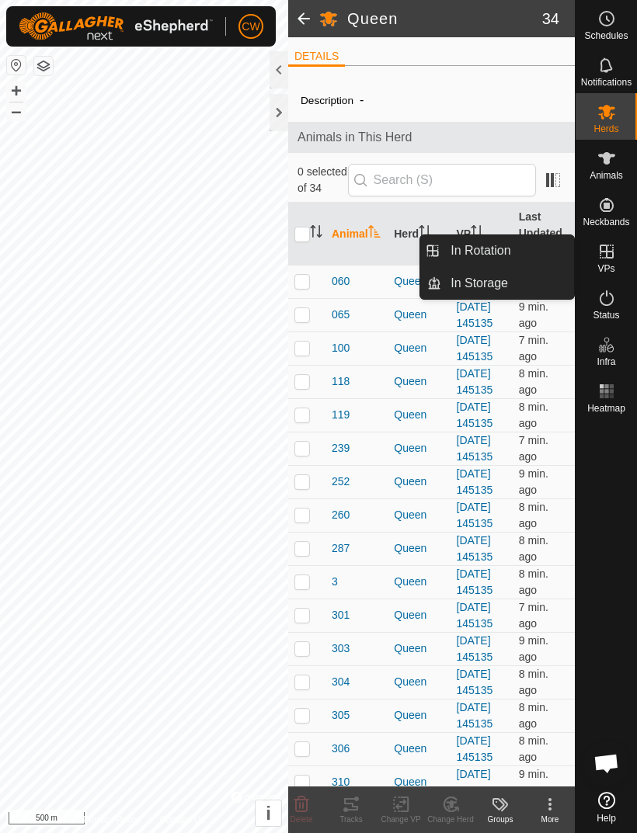
click at [502, 256] on span "In Rotation" at bounding box center [480, 250] width 60 height 19
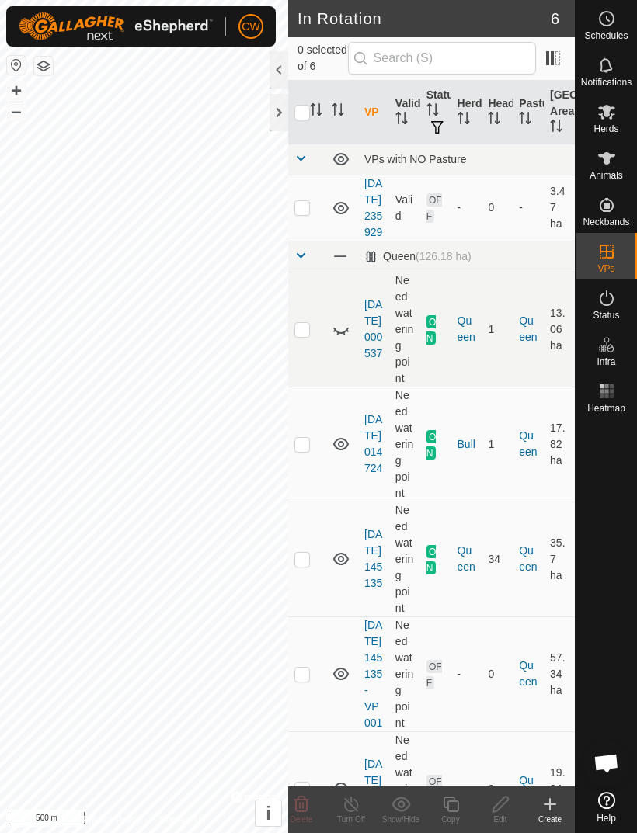
click at [304, 680] on p-checkbox at bounding box center [302, 674] width 16 height 12
checkbox input "true"
click at [550, 804] on icon at bounding box center [549, 804] width 11 height 0
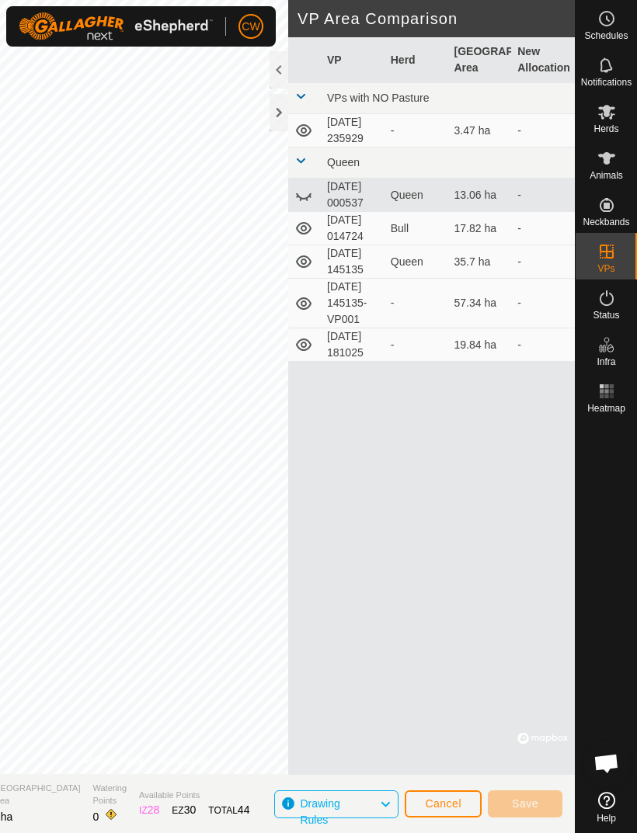
click at [425, 797] on span "Cancel" at bounding box center [443, 803] width 36 height 12
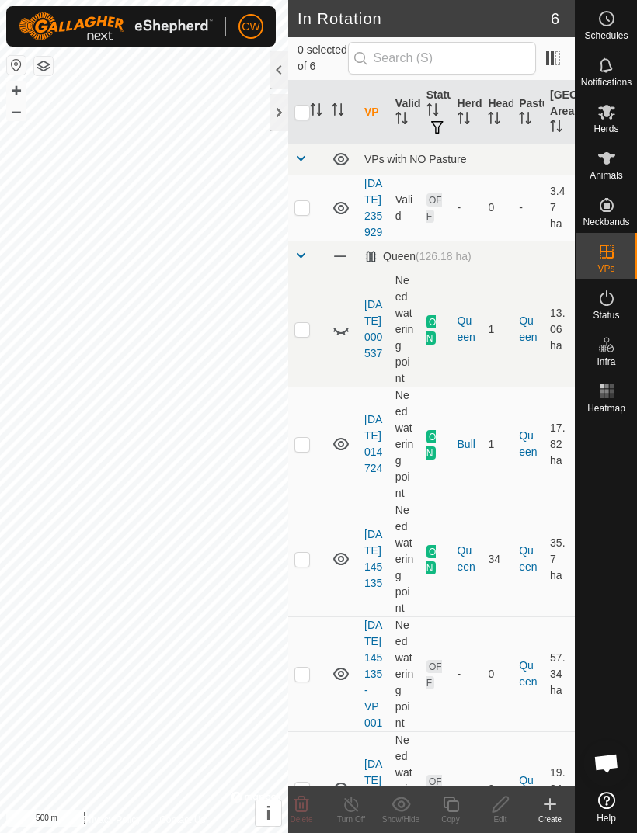
click at [596, 803] on link "Help" at bounding box center [605, 807] width 61 height 43
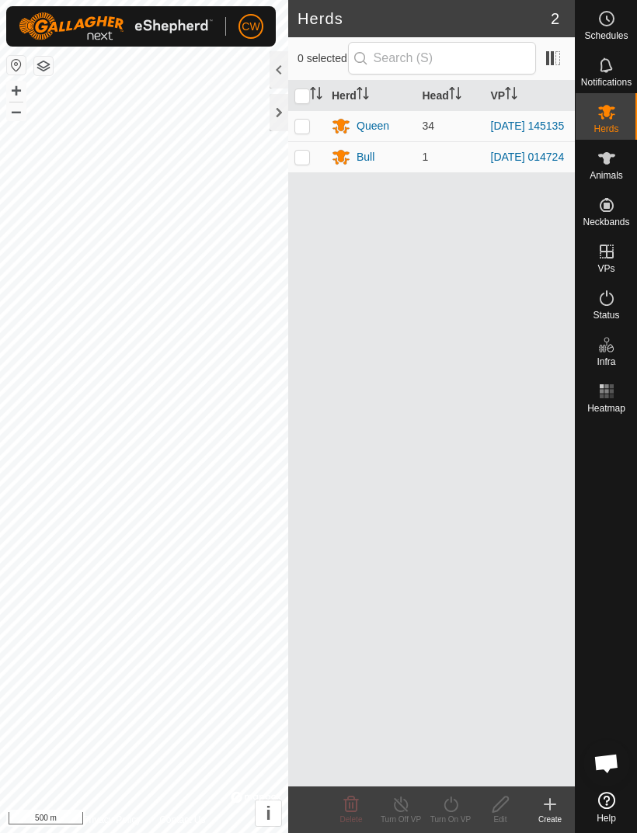
click at [307, 120] on p-checkbox at bounding box center [302, 126] width 16 height 12
checkbox input "true"
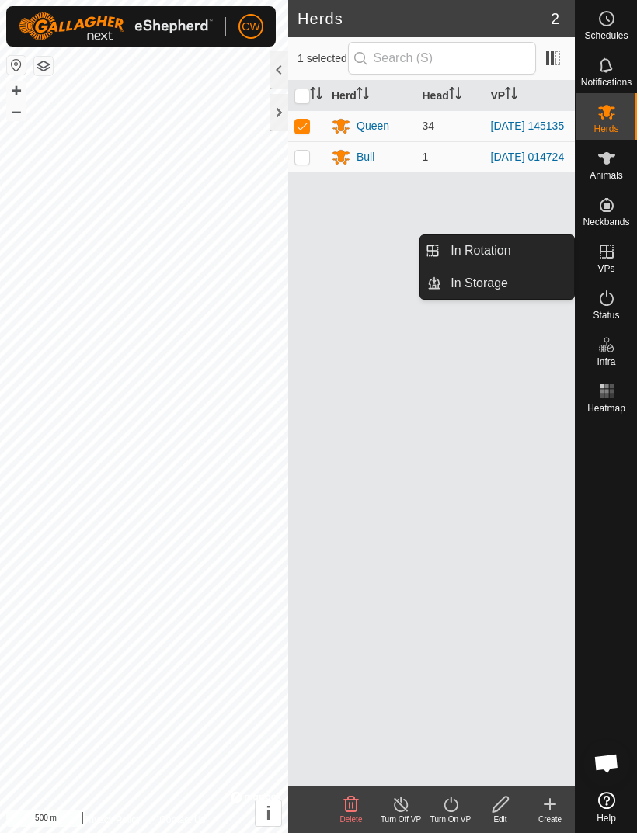
click at [484, 248] on span "In Rotation" at bounding box center [480, 250] width 60 height 19
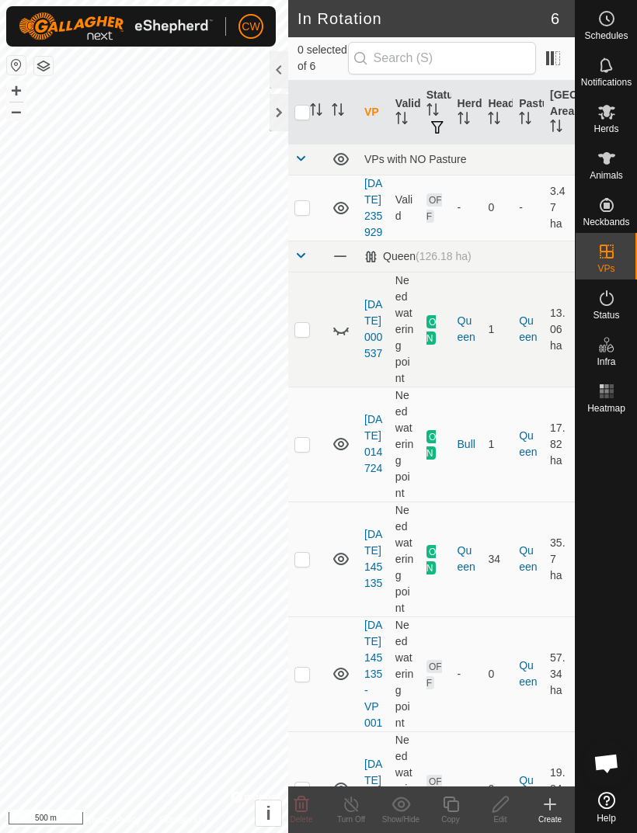
click at [312, 721] on td at bounding box center [306, 673] width 37 height 115
checkbox input "true"
click at [310, 111] on icon "Activate to sort" at bounding box center [316, 109] width 12 height 12
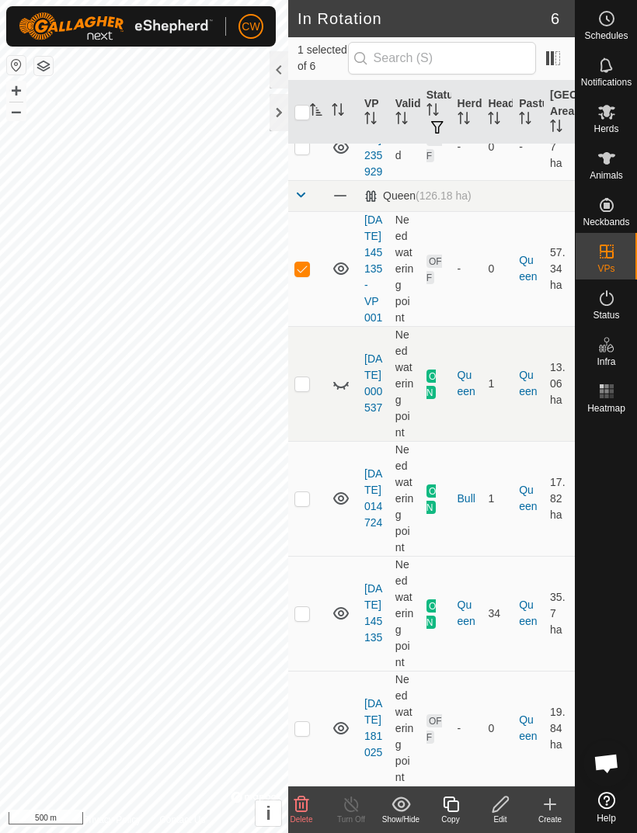
scroll to position [125, 0]
click at [556, 806] on icon at bounding box center [549, 804] width 19 height 19
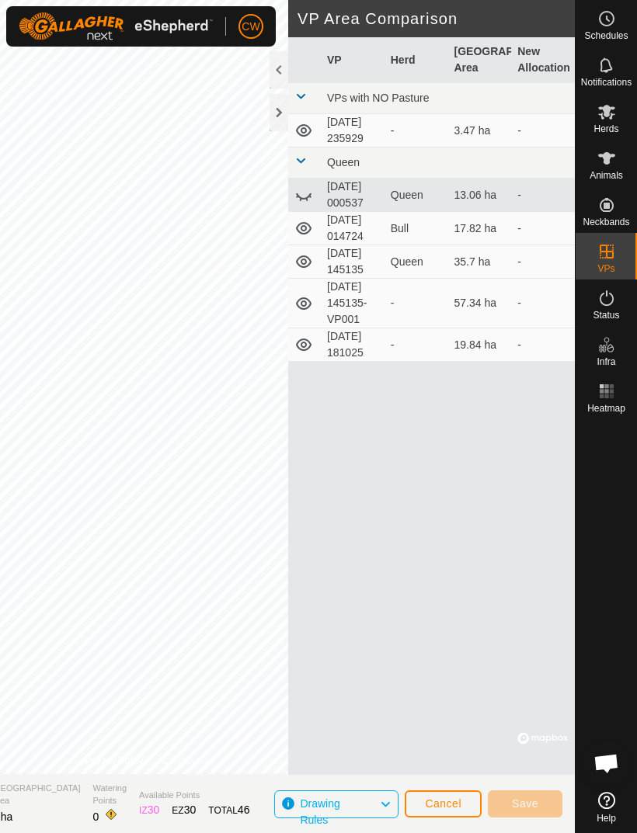
click at [447, 328] on td "-" at bounding box center [416, 304] width 64 height 50
click at [464, 328] on td "57.34 ha" at bounding box center [480, 304] width 64 height 50
click at [603, 127] on span "Herds" at bounding box center [605, 128] width 25 height 9
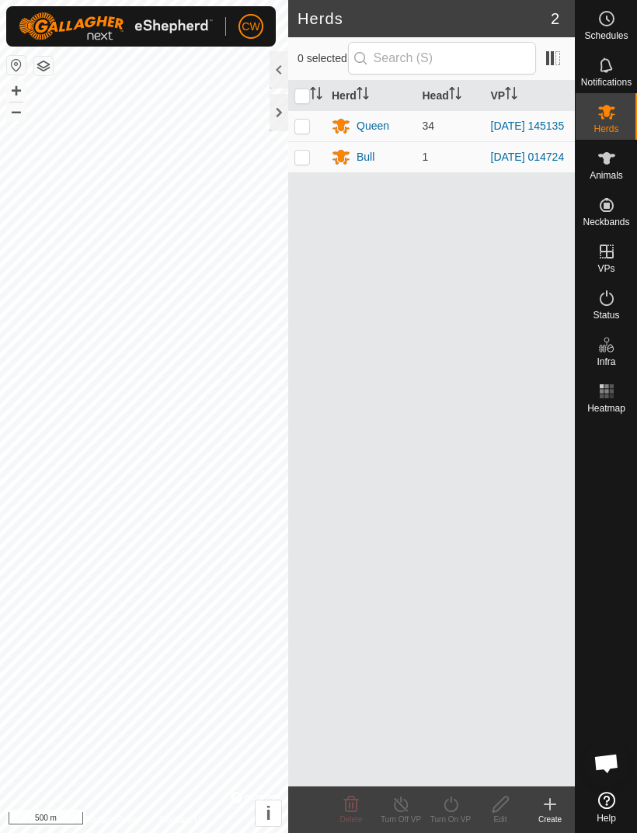
click at [387, 132] on div "Queen" at bounding box center [372, 126] width 33 height 16
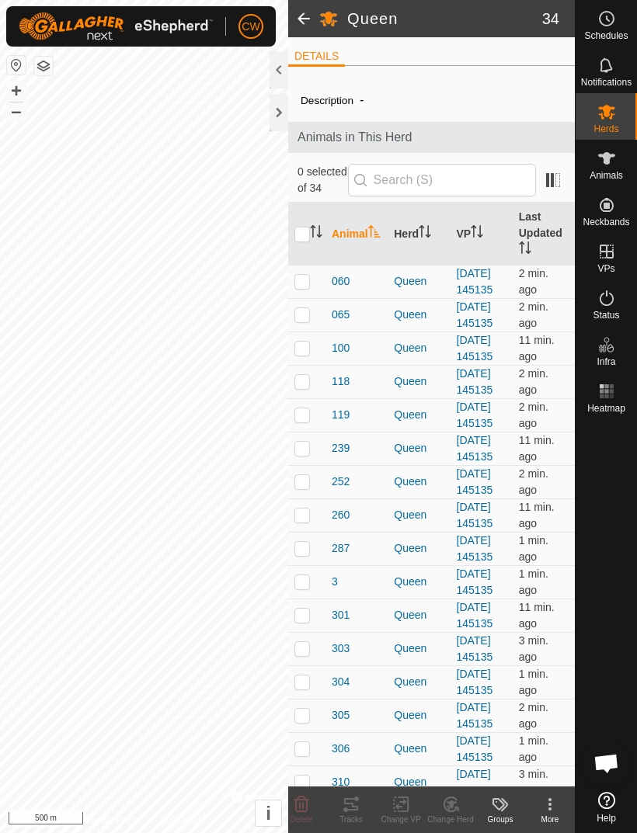
click at [309, 237] on input "checkbox" at bounding box center [302, 235] width 16 height 16
checkbox input "true"
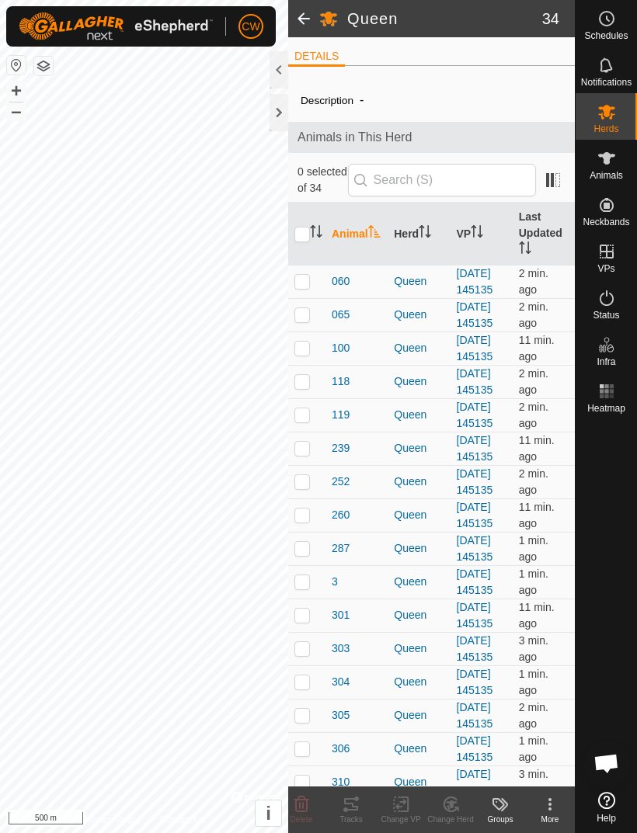
checkbox input "true"
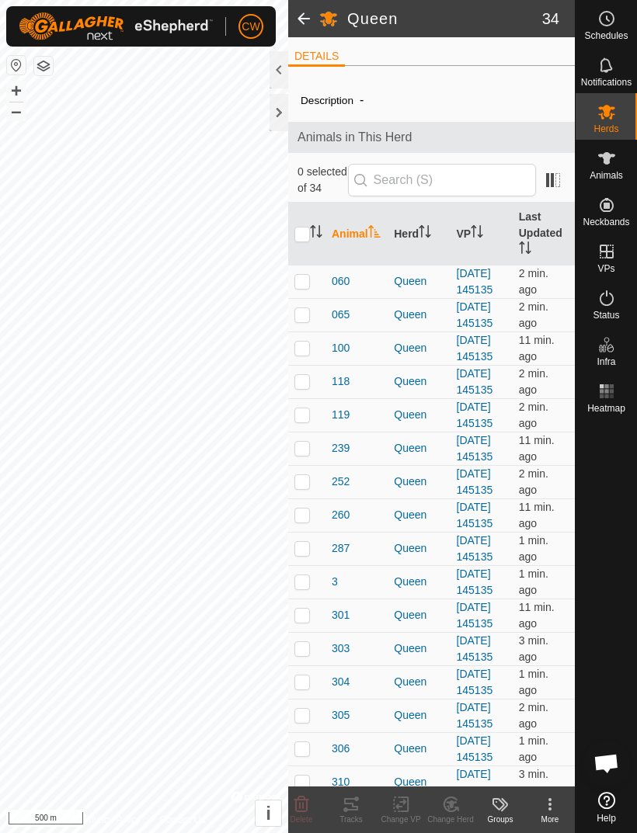
checkbox input "true"
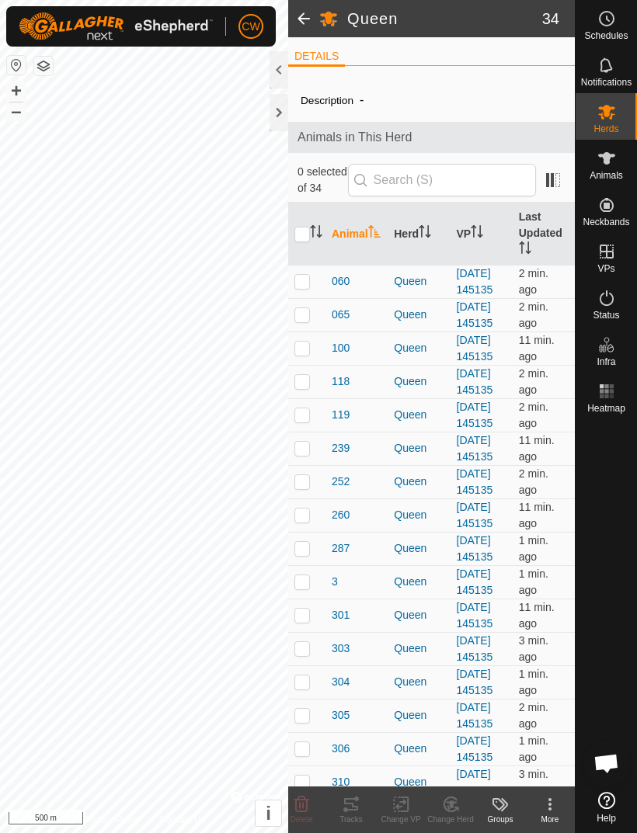
checkbox input "true"
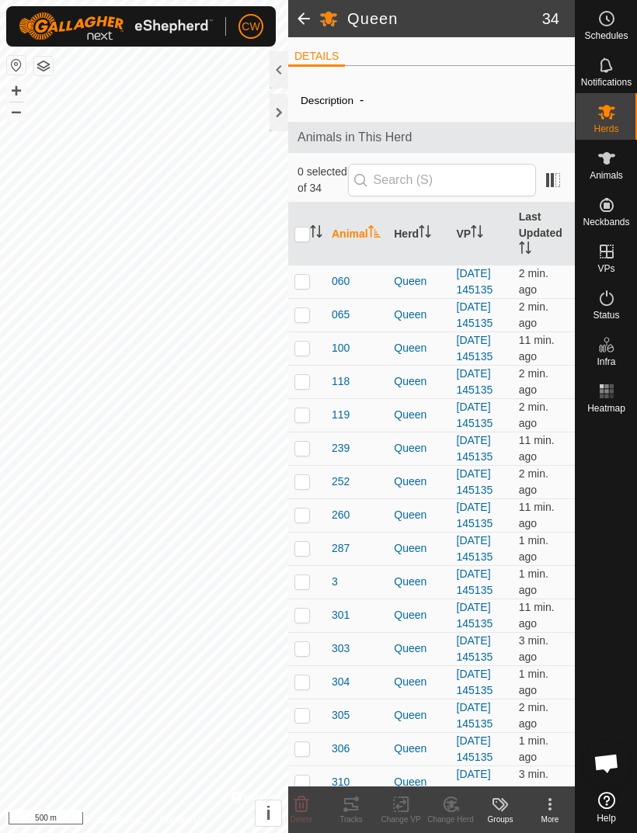
checkbox input "true"
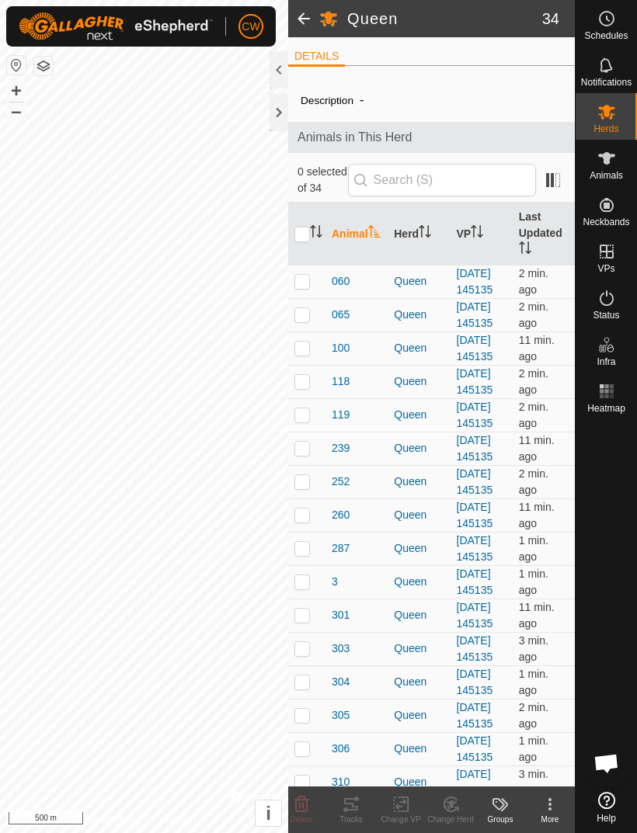
checkbox input "true"
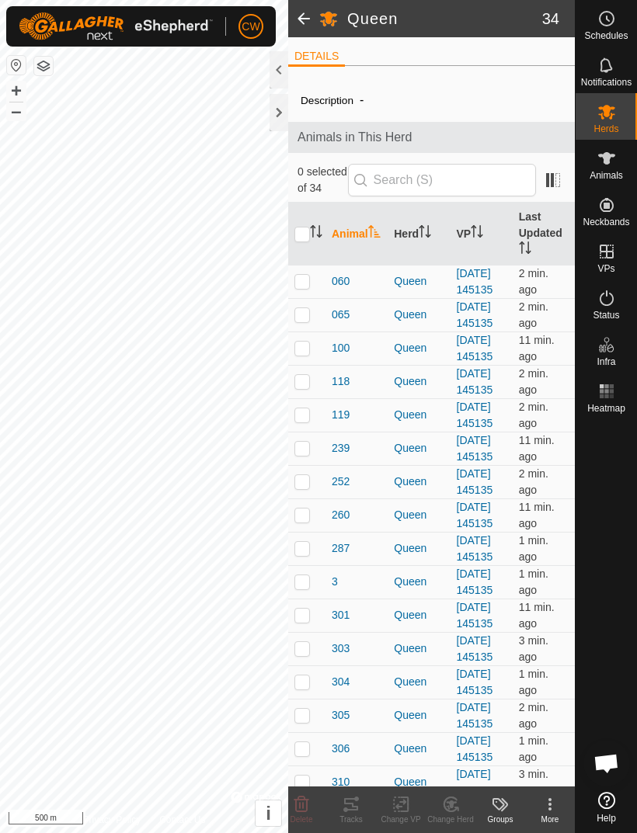
checkbox input "true"
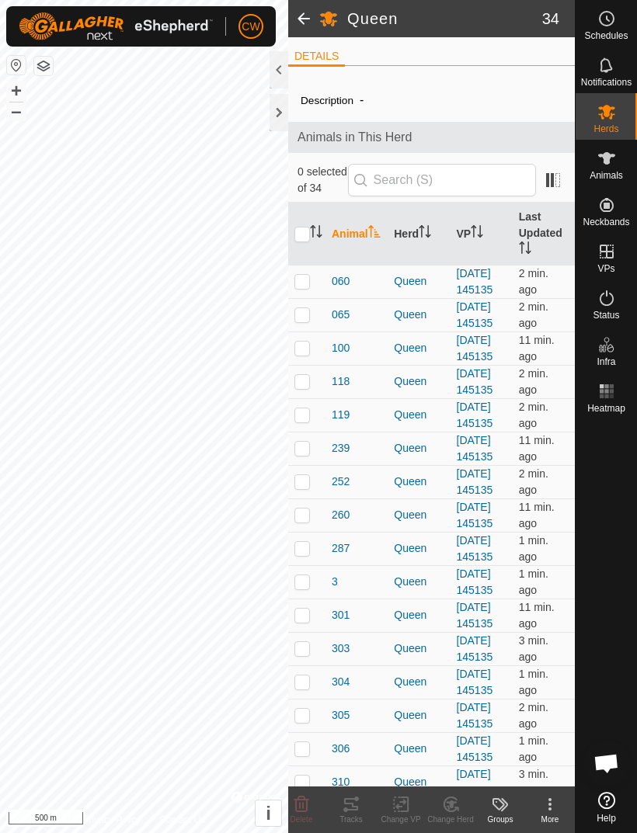
checkbox input "true"
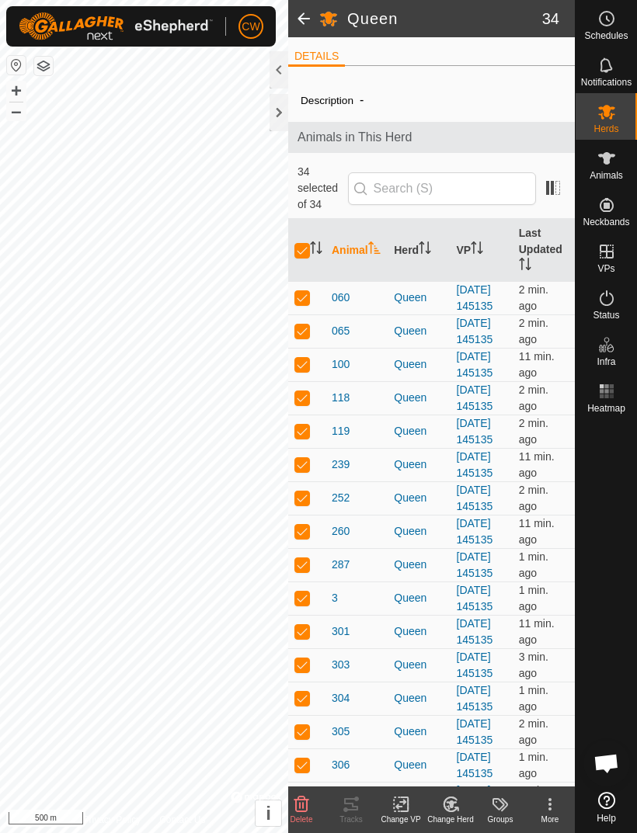
click at [400, 801] on icon at bounding box center [400, 804] width 11 height 10
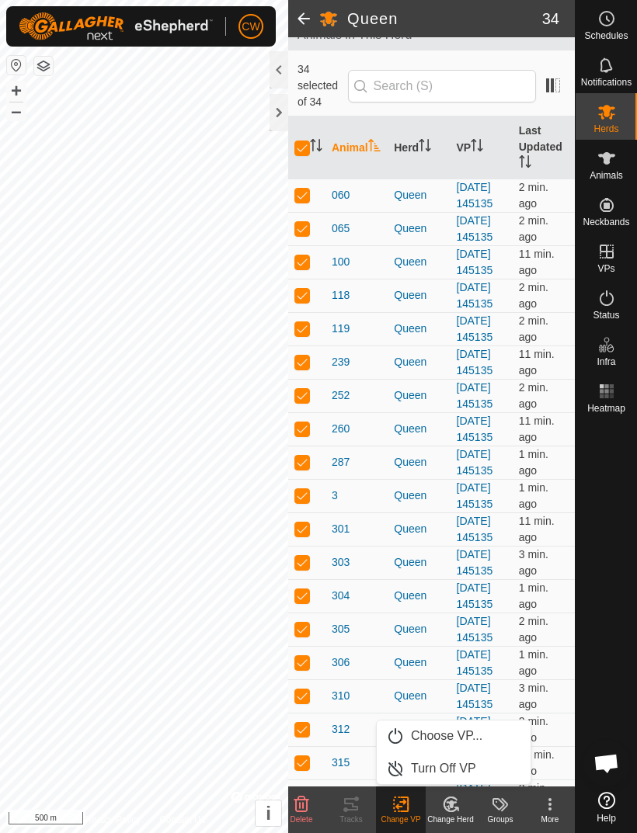
scroll to position [99, 0]
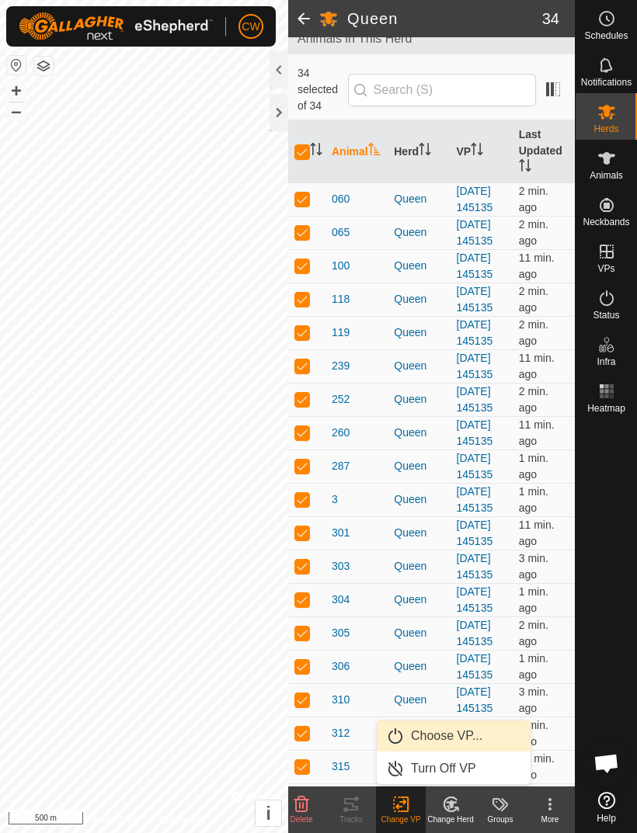
click at [447, 740] on span "Choose VP..." at bounding box center [446, 736] width 71 height 19
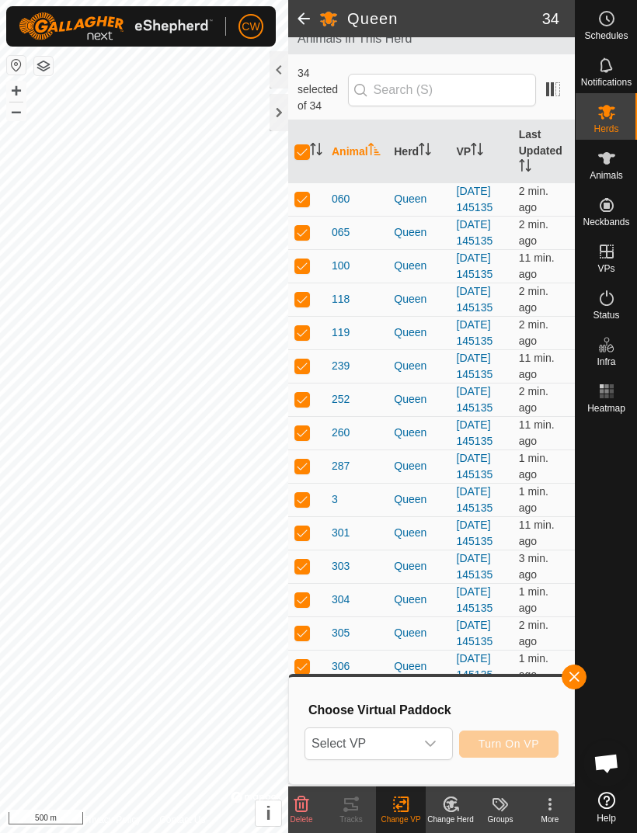
click at [439, 745] on div "dropdown trigger" at bounding box center [430, 743] width 31 height 31
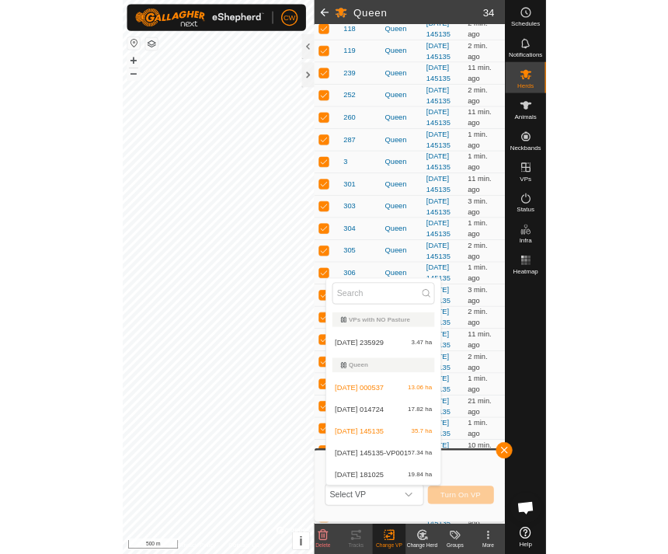
scroll to position [356, 0]
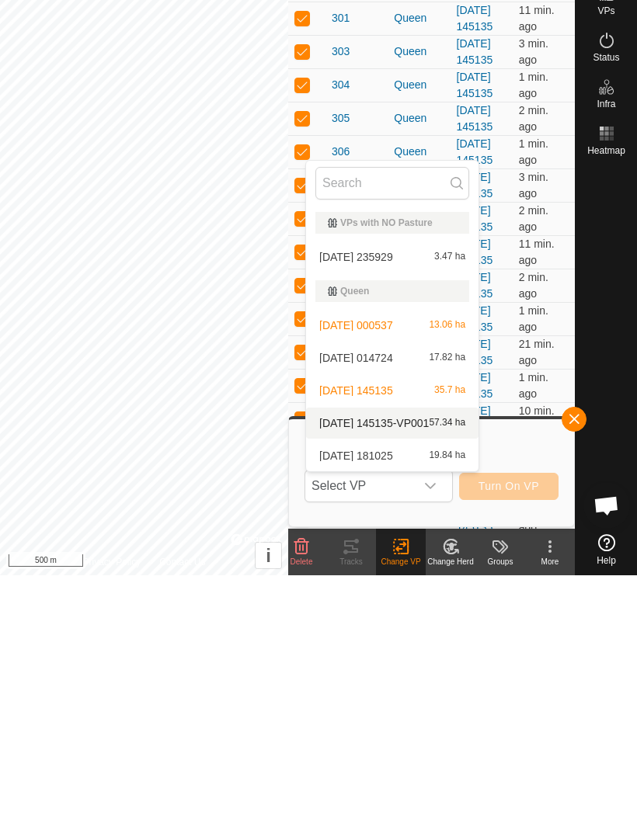
click at [388, 672] on div "[DATE] 145135-VP001 57.34 ha" at bounding box center [392, 681] width 154 height 19
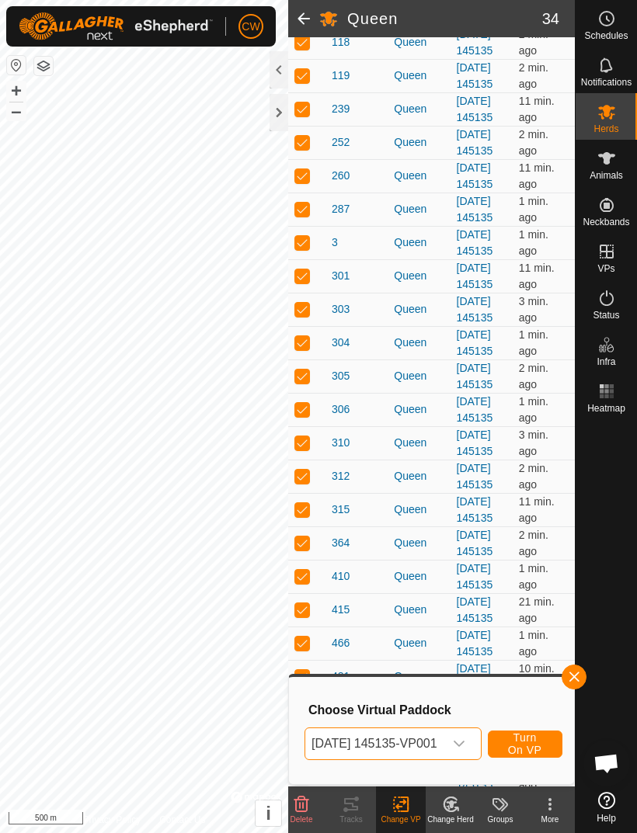
click at [539, 741] on span "Turn On VP" at bounding box center [525, 743] width 36 height 25
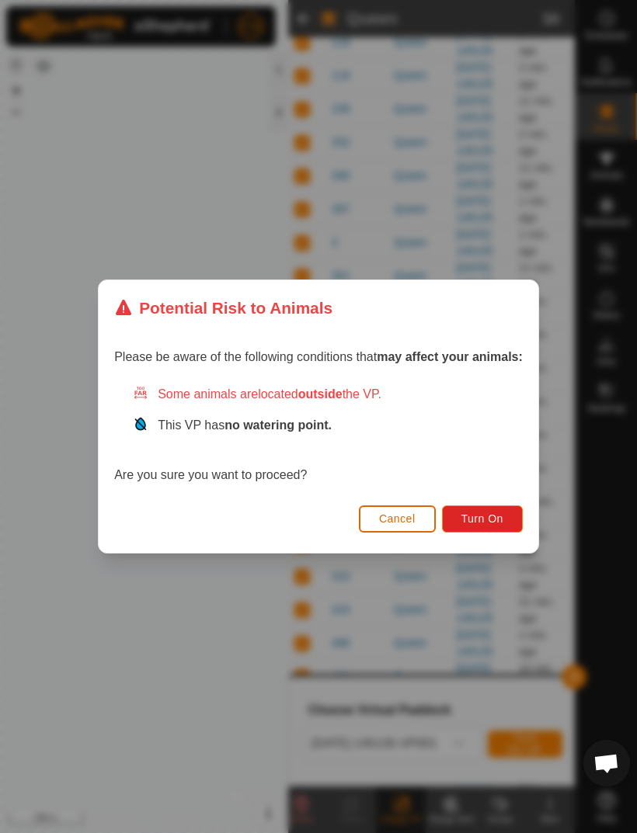
click at [497, 517] on span "Turn On" at bounding box center [482, 518] width 42 height 12
